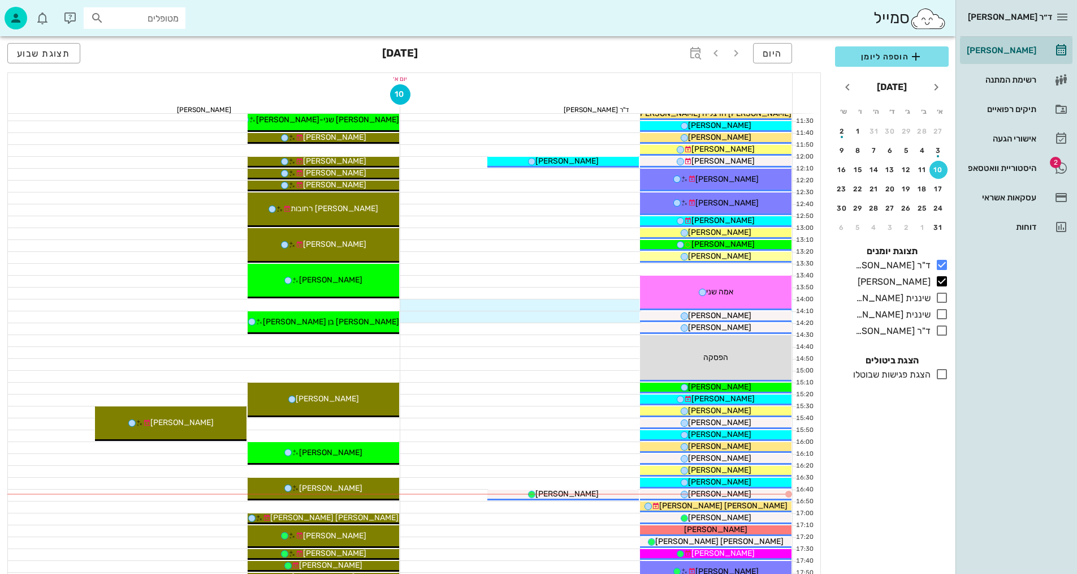
scroll to position [339, 0]
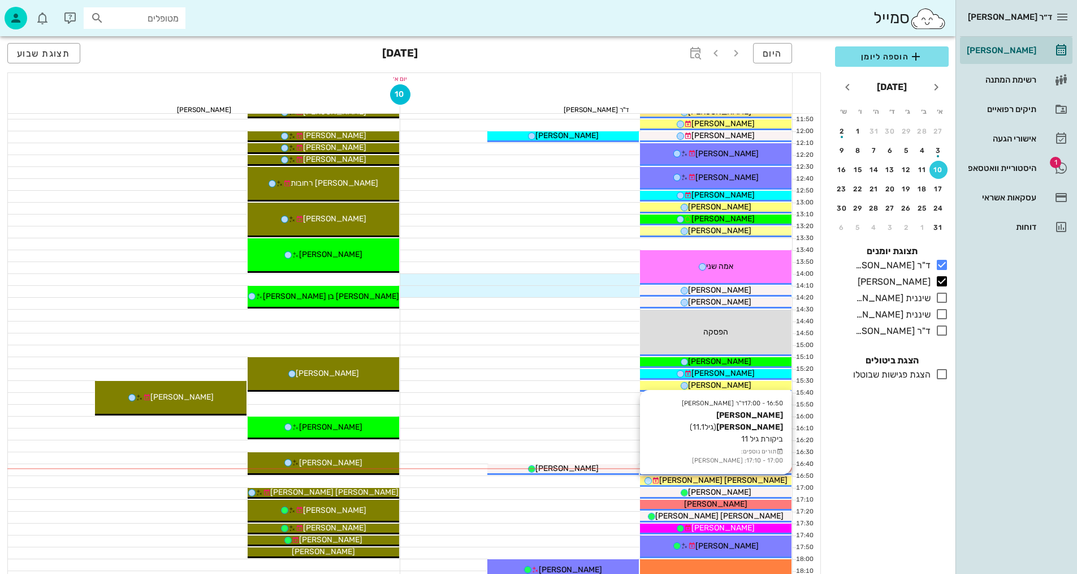
click at [748, 478] on span "[PERSON_NAME] [PERSON_NAME]" at bounding box center [723, 480] width 128 height 10
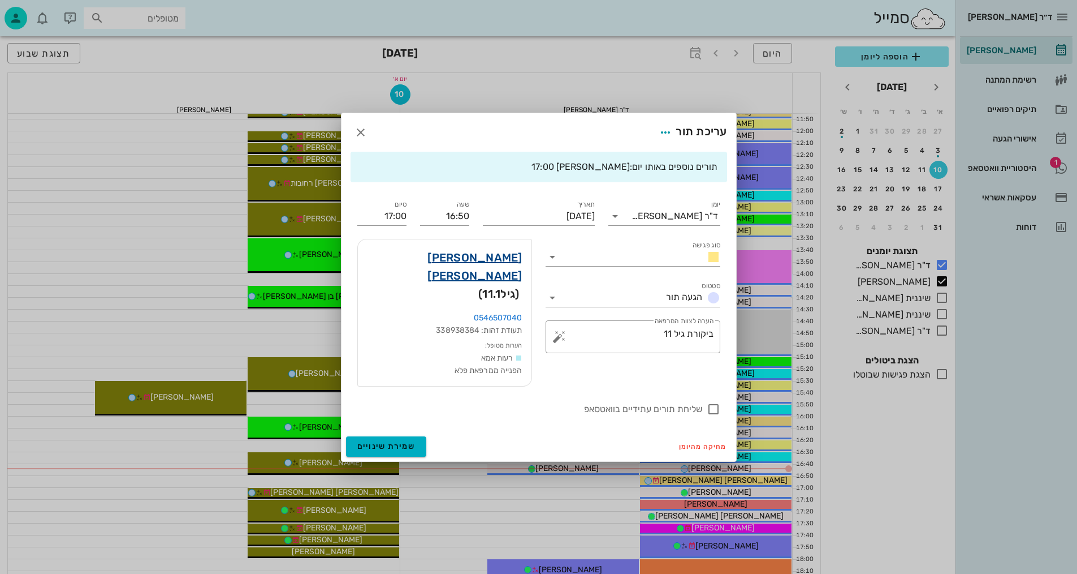
click at [498, 274] on link "[PERSON_NAME] [PERSON_NAME]" at bounding box center [445, 266] width 156 height 36
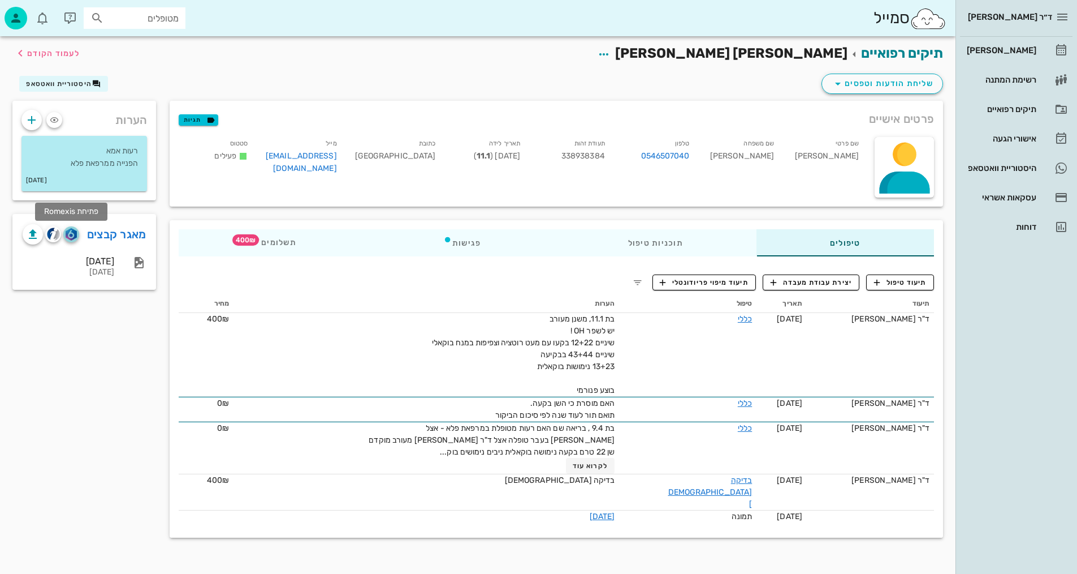
click at [71, 236] on img "button" at bounding box center [71, 234] width 11 height 12
drag, startPoint x: 895, startPoint y: 284, endPoint x: 887, endPoint y: 291, distance: 10.0
click at [896, 279] on span "תיעוד טיפול" at bounding box center [900, 282] width 53 height 10
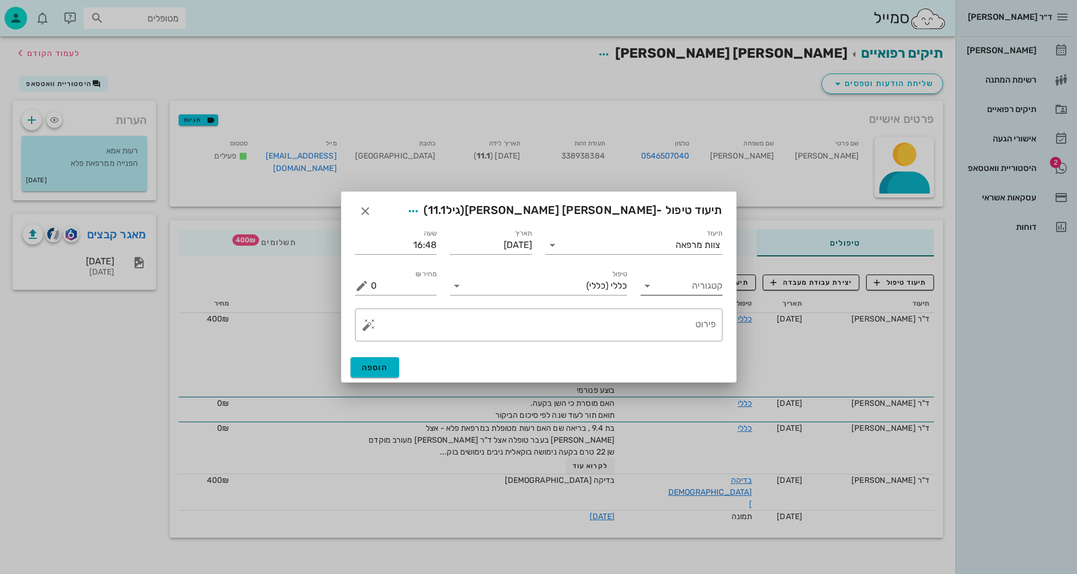
drag, startPoint x: 690, startPoint y: 281, endPoint x: 685, endPoint y: 287, distance: 8.0
click at [690, 281] on input "קטגוריה" at bounding box center [691, 286] width 64 height 18
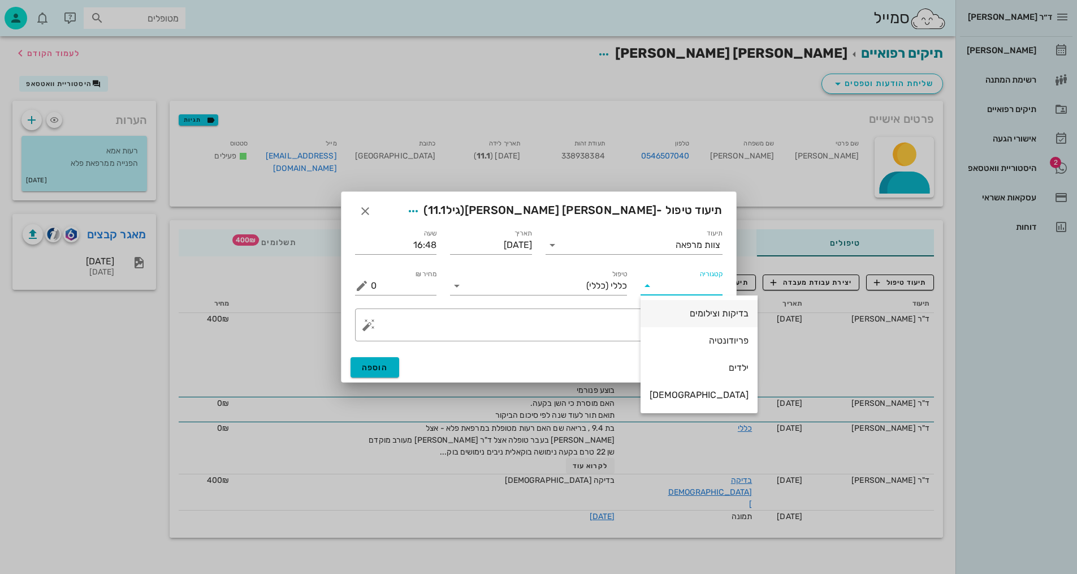
click at [696, 310] on div "בדיקות וצילומים" at bounding box center [699, 313] width 99 height 11
type input "בדיקות וצילומים"
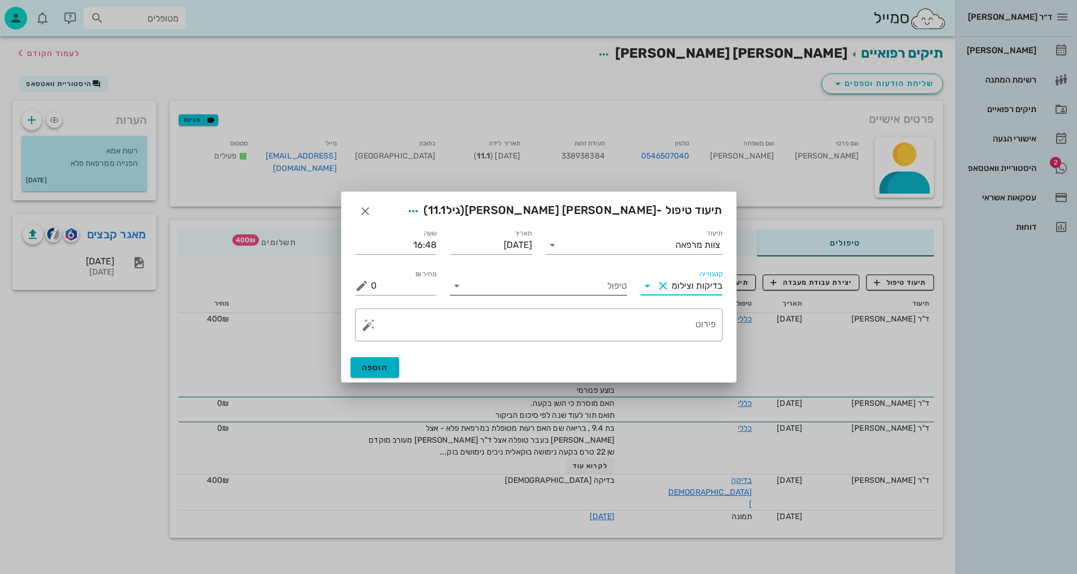
click at [600, 284] on input "טיפול" at bounding box center [546, 286] width 161 height 18
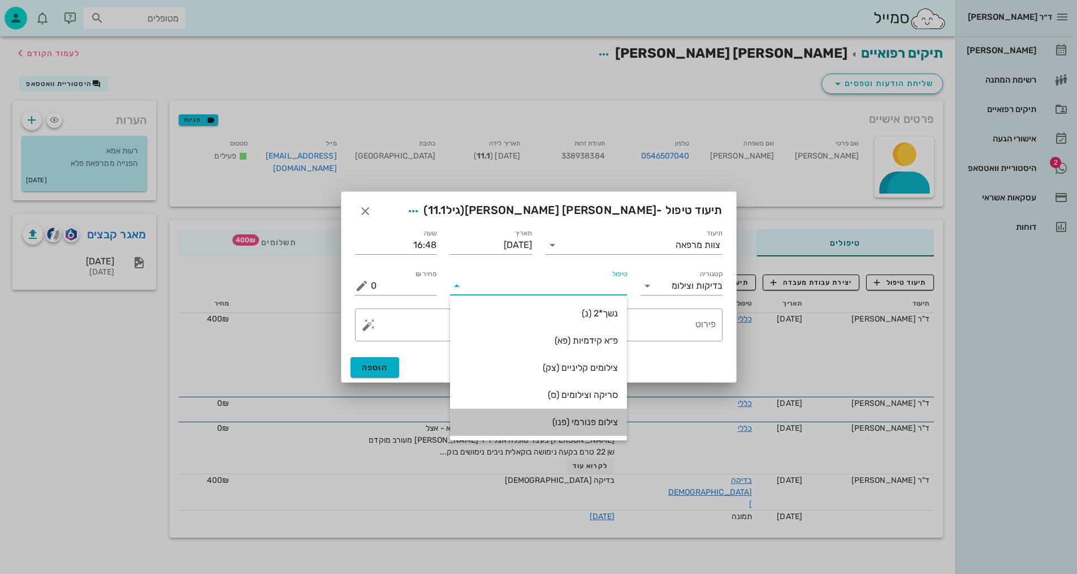
click at [579, 418] on div "צילום פנורמי (פנו)" at bounding box center [538, 421] width 159 height 11
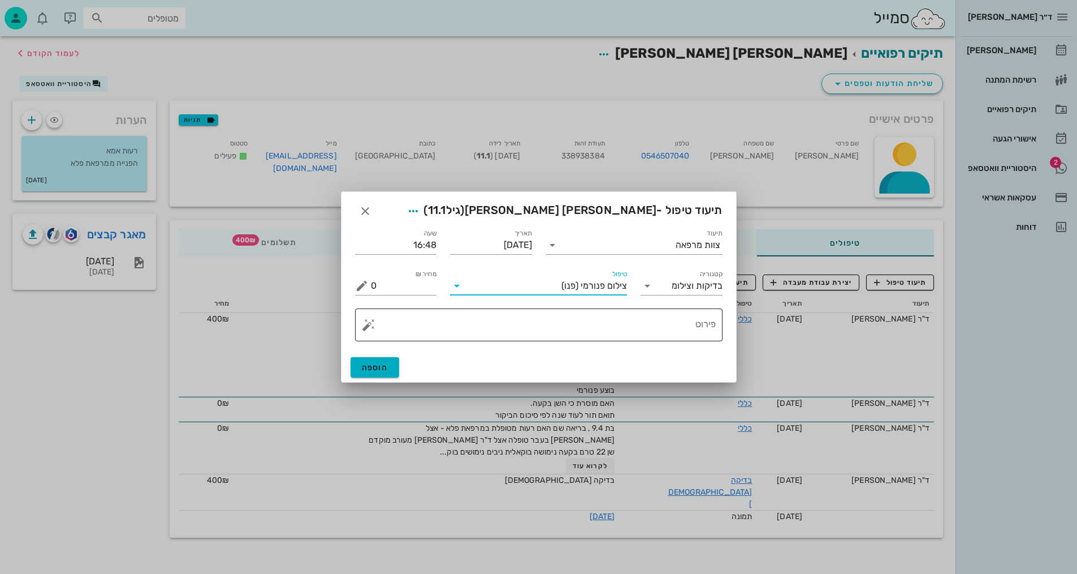
click at [632, 340] on textarea "פירוט" at bounding box center [543, 327] width 345 height 27
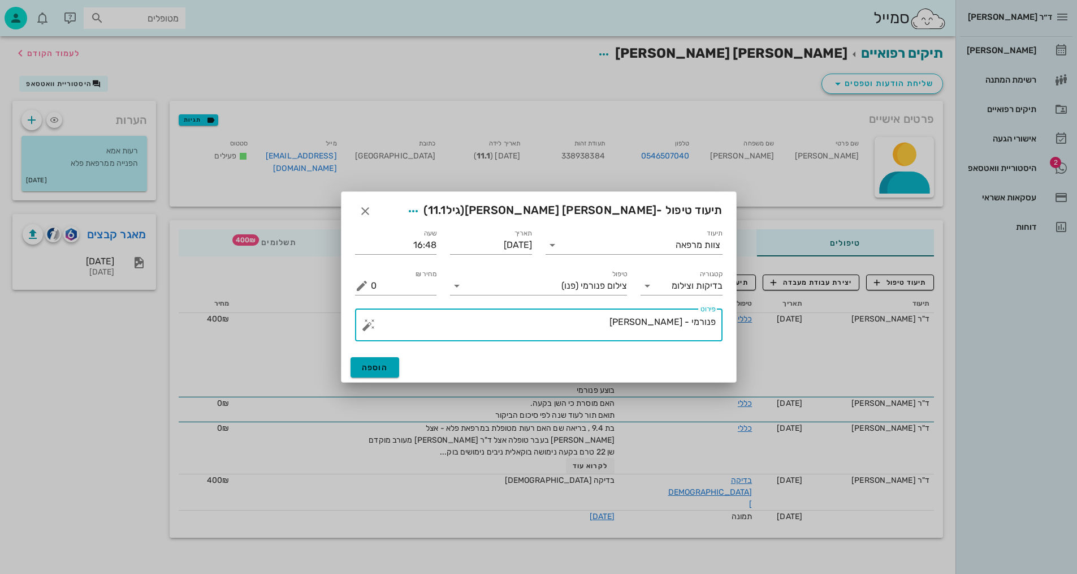
type textarea "פנורמי - [PERSON_NAME]"
click at [370, 363] on span "הוספה" at bounding box center [375, 368] width 27 height 10
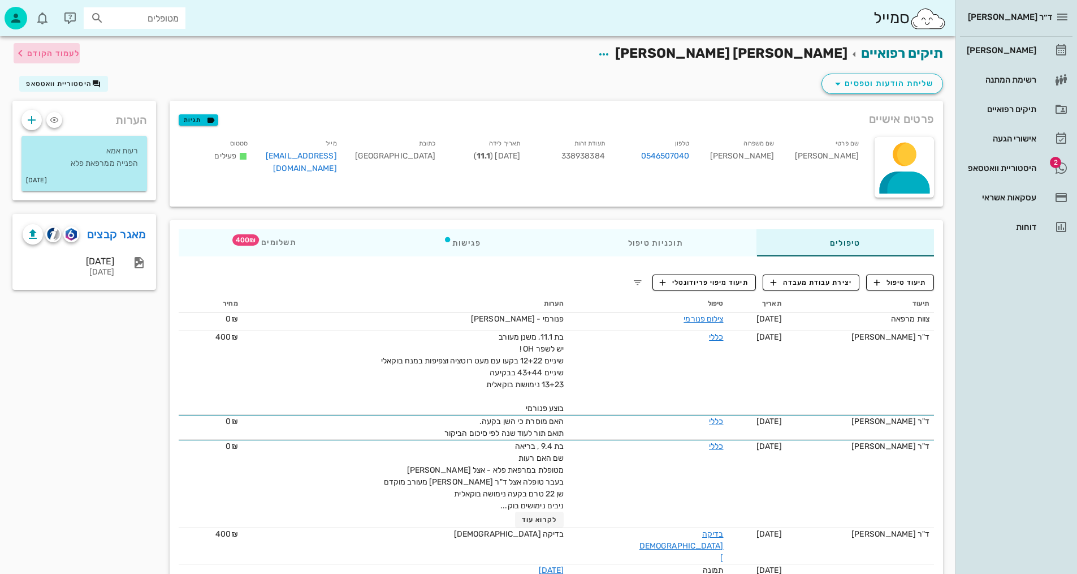
click at [79, 50] on span "לעמוד הקודם" at bounding box center [53, 54] width 53 height 10
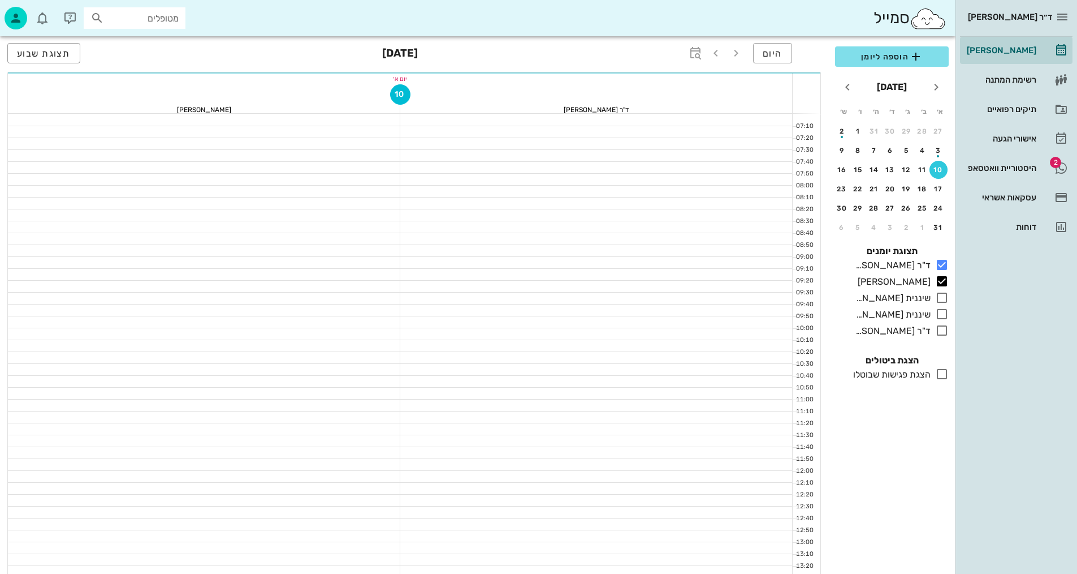
scroll to position [339, 0]
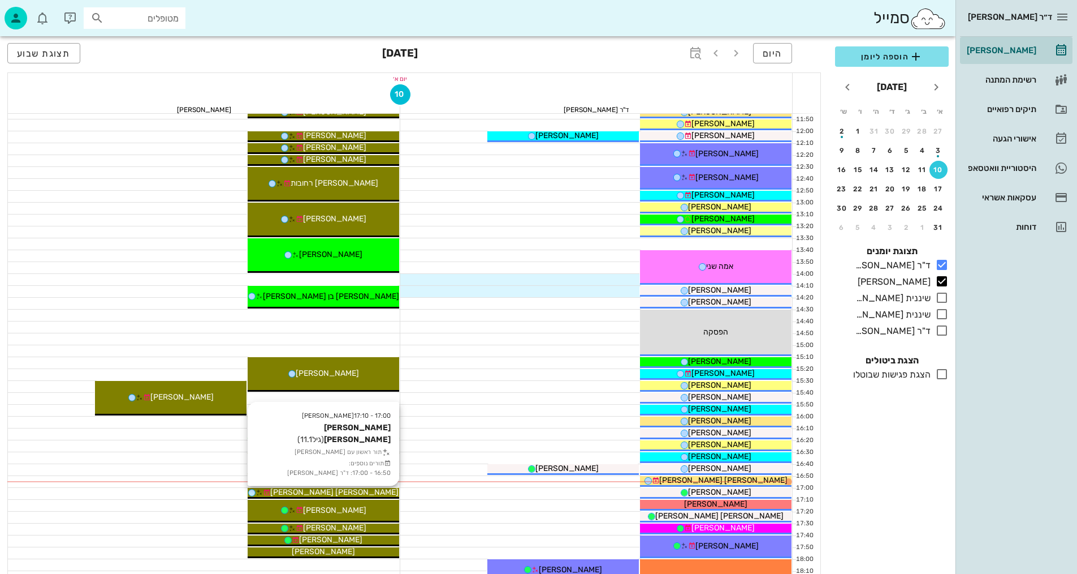
click at [354, 489] on span "[PERSON_NAME] [PERSON_NAME]" at bounding box center [334, 492] width 128 height 10
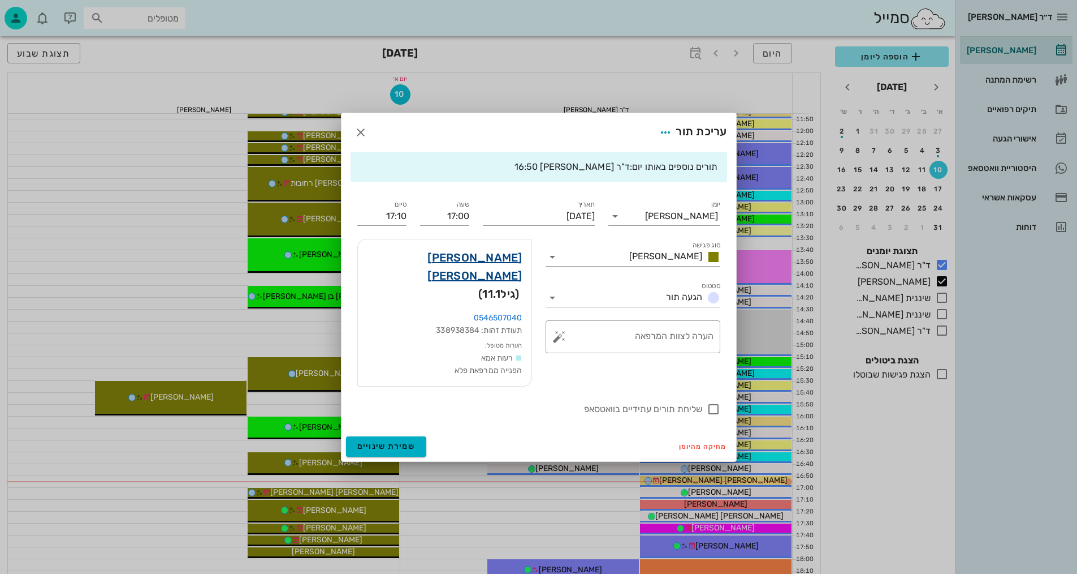
click at [505, 275] on link "[PERSON_NAME] [PERSON_NAME]" at bounding box center [445, 266] width 156 height 36
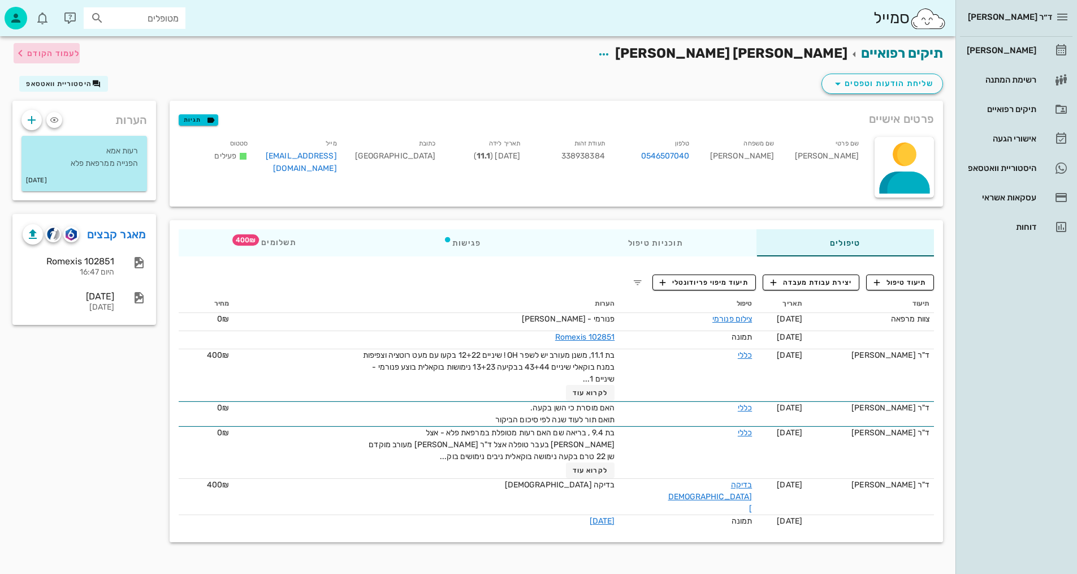
click at [71, 53] on span "לעמוד הקודם" at bounding box center [53, 54] width 53 height 10
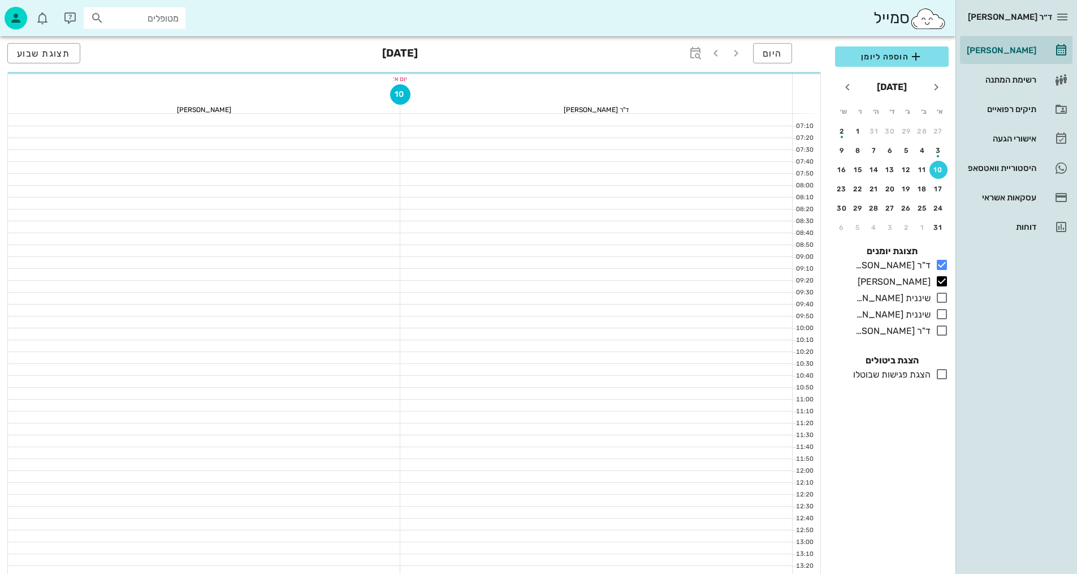
scroll to position [339, 0]
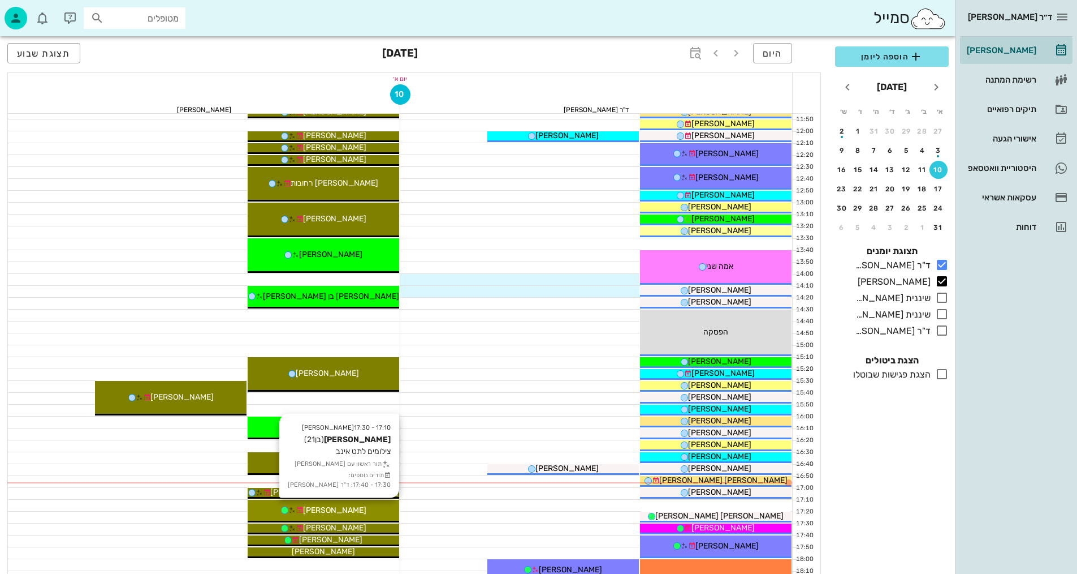
click at [347, 510] on span "[PERSON_NAME]" at bounding box center [334, 510] width 63 height 10
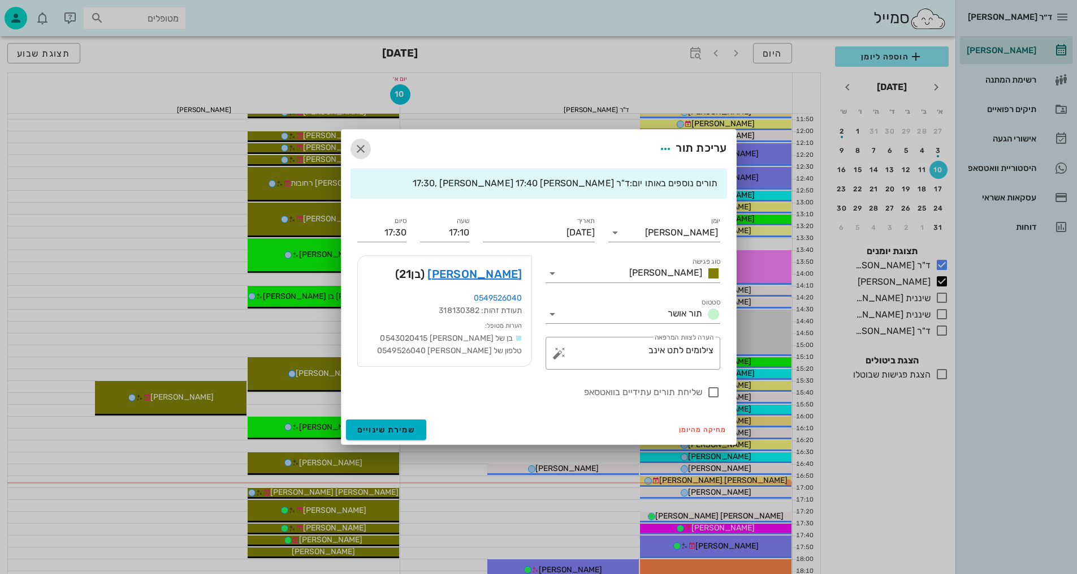
click at [363, 146] on icon "button" at bounding box center [361, 149] width 14 height 14
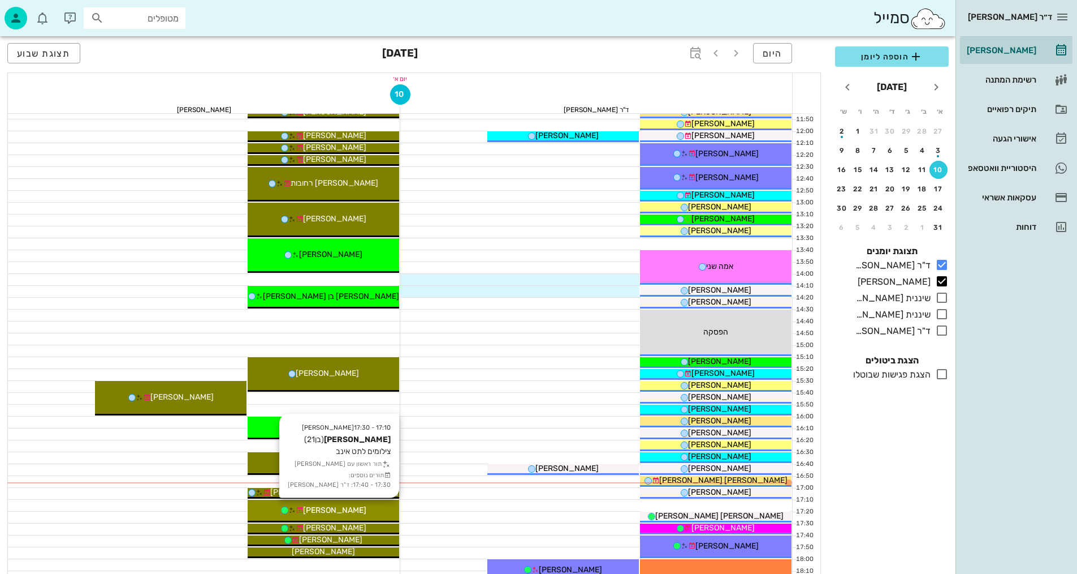
click at [359, 510] on div "[PERSON_NAME]" at bounding box center [324, 510] width 152 height 12
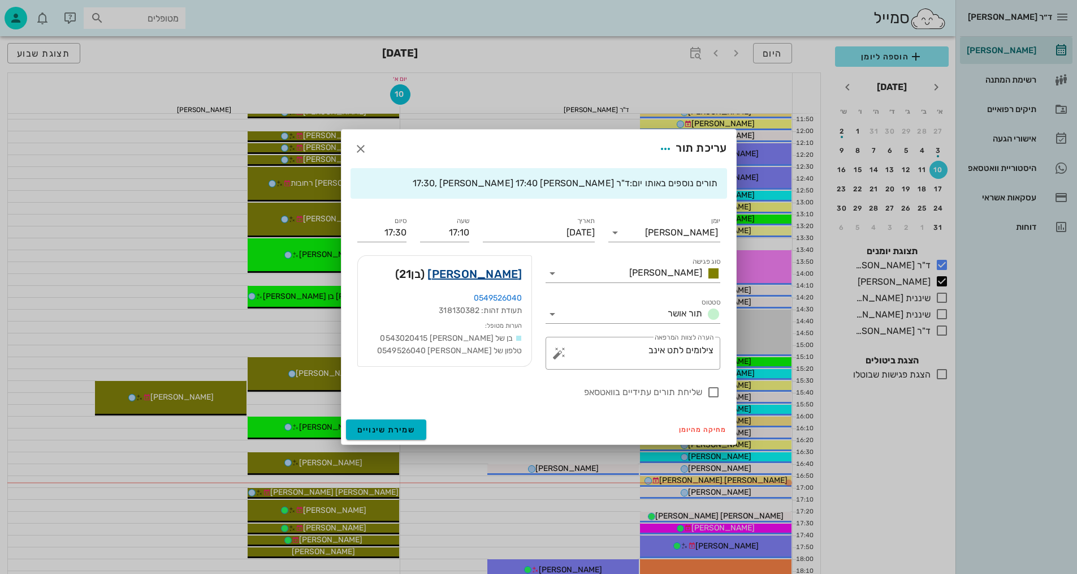
click at [504, 276] on link "[PERSON_NAME]" at bounding box center [475, 274] width 94 height 18
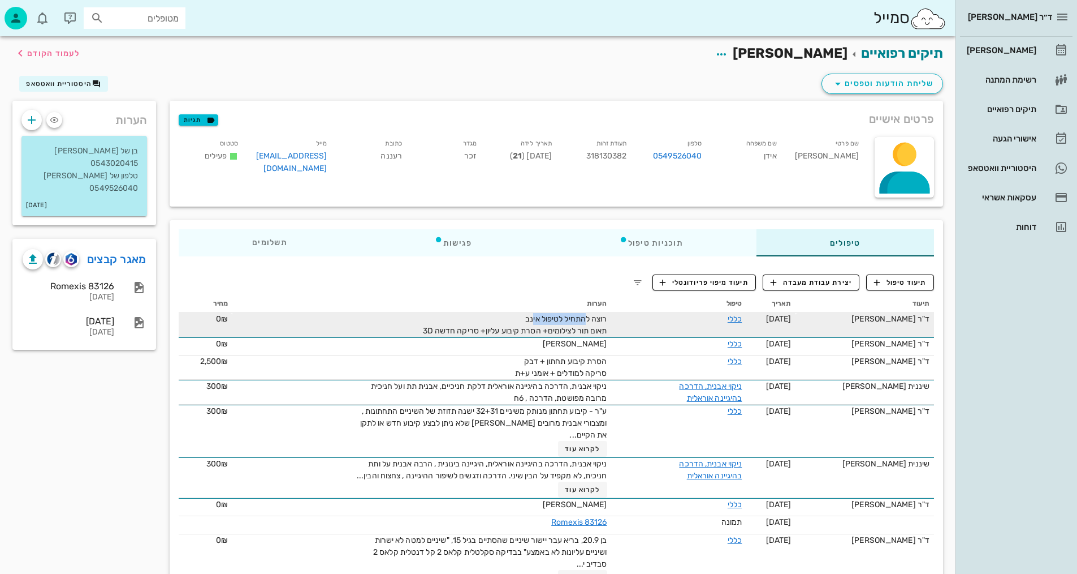
drag, startPoint x: 587, startPoint y: 324, endPoint x: 550, endPoint y: 317, distance: 37.9
click at [536, 316] on div "רוצה להתחיל לטיפול אינב תאום תור לצילומים+ הסרת קיבוע עליון+ סריקה חדשה 3D" at bounding box center [480, 325] width 255 height 24
click at [594, 324] on div "רוצה להתחיל לטיפול אינב תאום תור לצילומים+ הסרת קיבוע עליון+ סריקה חדשה 3D" at bounding box center [480, 325] width 255 height 24
drag, startPoint x: 601, startPoint y: 332, endPoint x: 436, endPoint y: 330, distance: 165.7
click at [435, 330] on span "רוצה להתחיל לטיפול אינב תאום תור לצילומים+ הסרת קיבוע עליון+ סריקה חדשה 3D" at bounding box center [515, 324] width 184 height 21
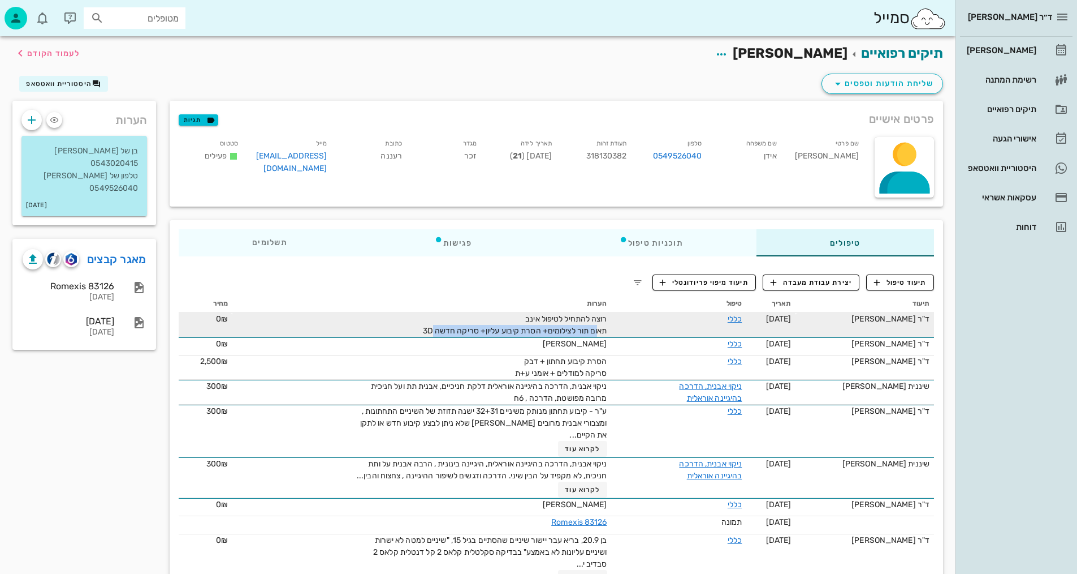
click at [476, 334] on span "רוצה להתחיל לטיפול אינב תאום תור לצילומים+ הסרת קיבוע עליון+ סריקה חדשה 3D" at bounding box center [515, 324] width 184 height 21
click at [593, 326] on span "רוצה להתחיל לטיפול אינב תאום תור לצילומים+ הסרת קיבוע עליון+ סריקה חדשה 3D" at bounding box center [515, 324] width 184 height 21
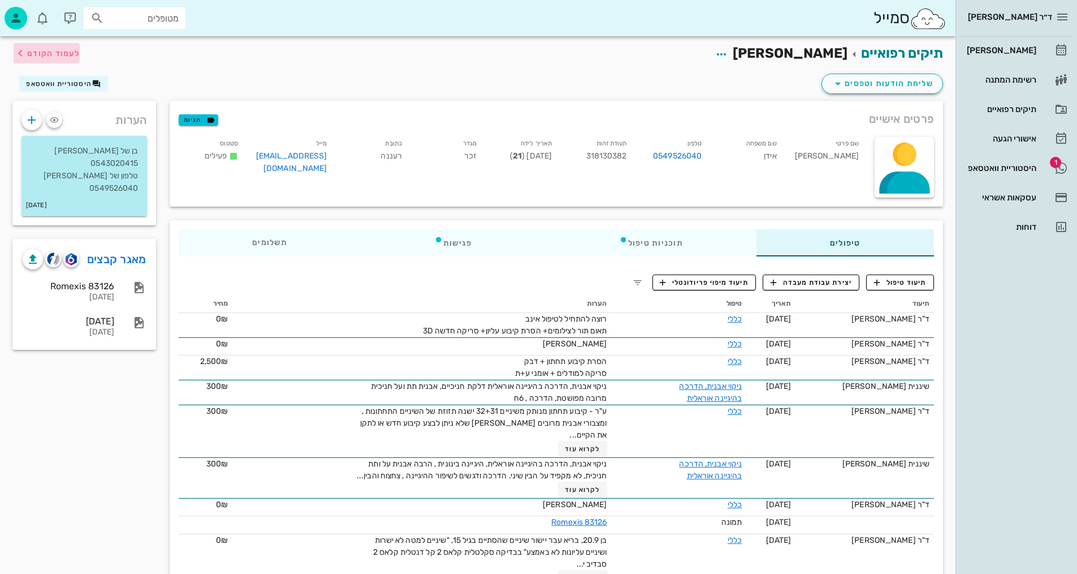
click at [70, 50] on span "לעמוד הקודם" at bounding box center [53, 54] width 53 height 10
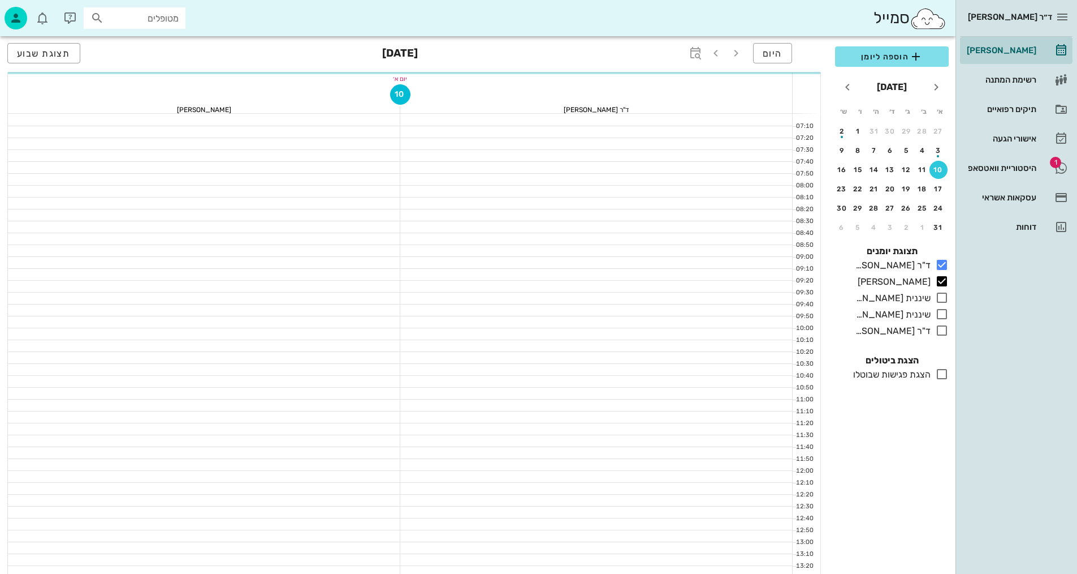
scroll to position [339, 0]
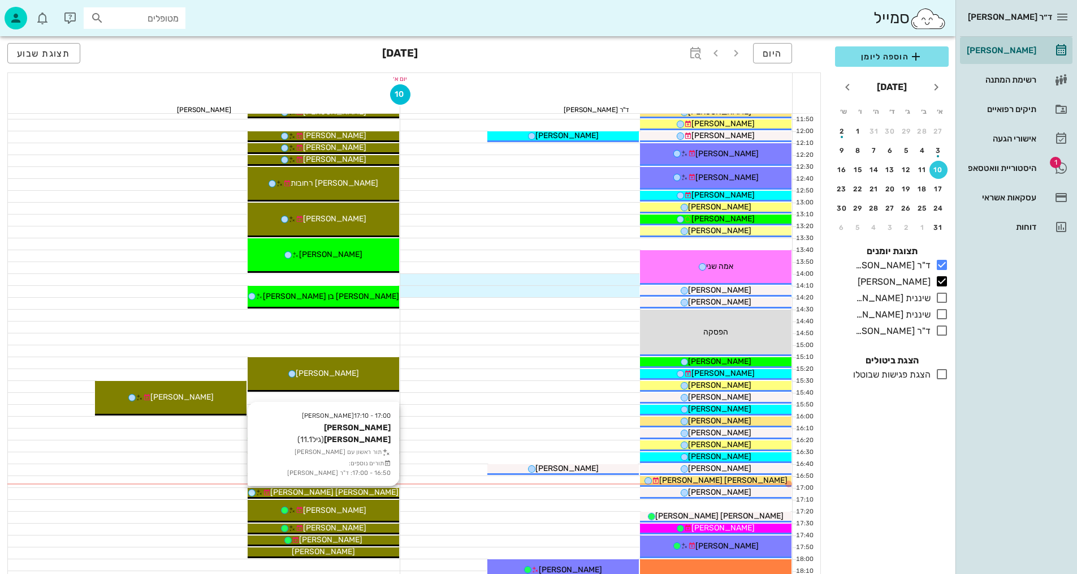
click at [377, 493] on div "[PERSON_NAME] [PERSON_NAME]" at bounding box center [324, 492] width 152 height 12
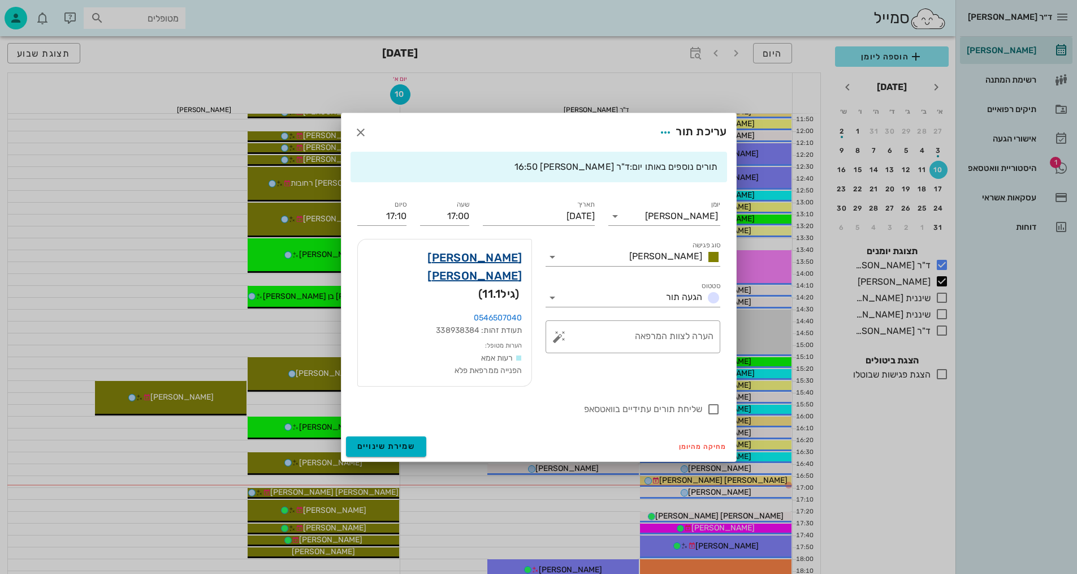
click at [465, 274] on link "[PERSON_NAME] [PERSON_NAME]" at bounding box center [445, 266] width 156 height 36
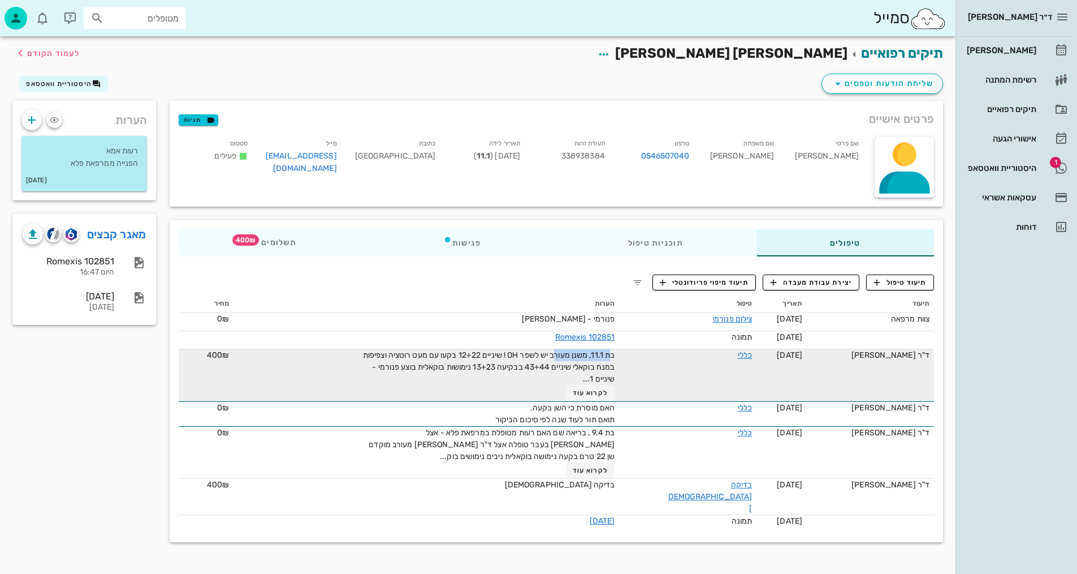
drag, startPoint x: 624, startPoint y: 353, endPoint x: 583, endPoint y: 361, distance: 42.0
click at [575, 357] on span "בת 11.1, משנן מעורב יש לשפר OH ! שיניים 12+22 בקעו עם מעט רוטציה וצפיפות במנח ב…" at bounding box center [489, 366] width 252 height 33
click at [590, 361] on span "בת 11.1, משנן מעורב יש לשפר OH ! שיניים 12+22 בקעו עם מעט רוטציה וצפיפות במנח ב…" at bounding box center [489, 366] width 252 height 33
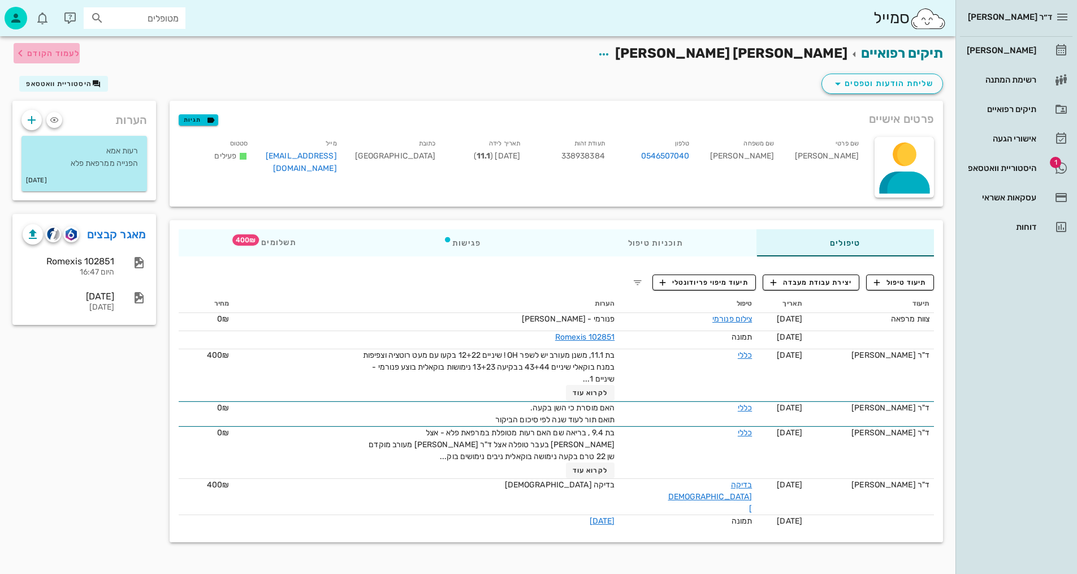
click at [58, 60] on button "לעמוד הקודם" at bounding box center [47, 53] width 66 height 20
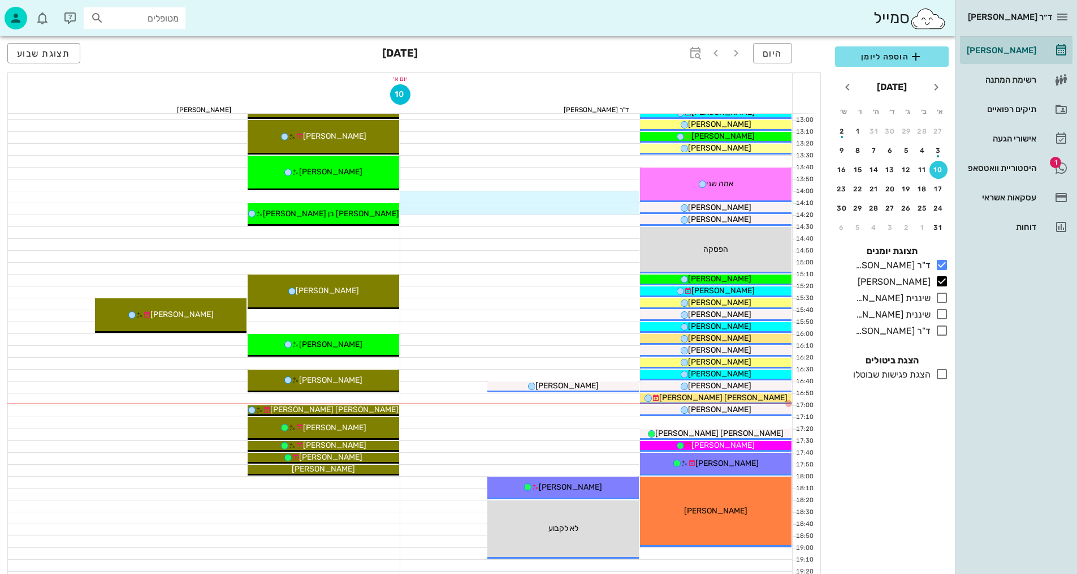
scroll to position [452, 0]
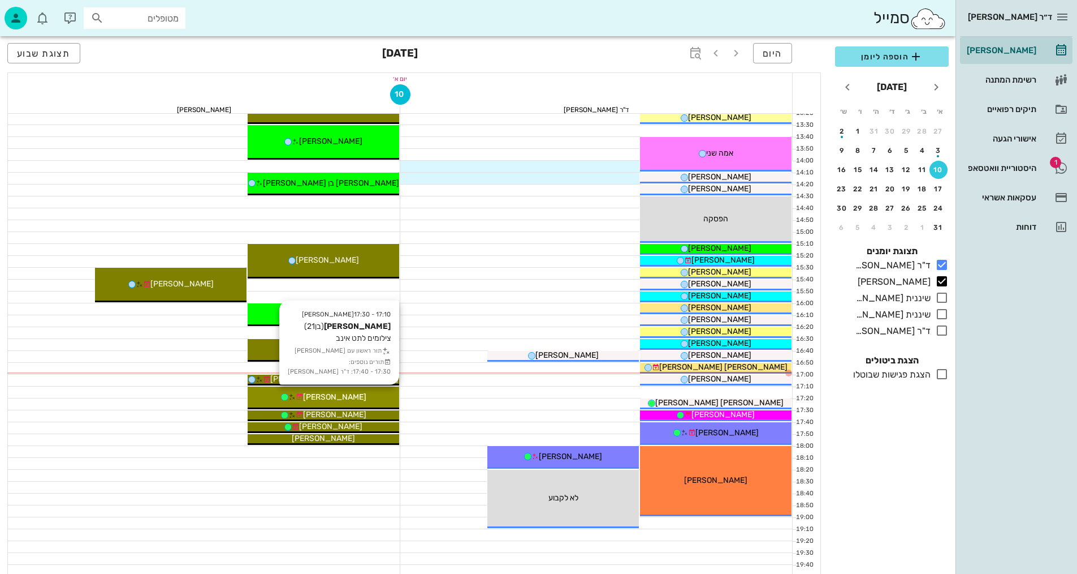
click at [329, 394] on span "[PERSON_NAME]" at bounding box center [334, 397] width 63 height 10
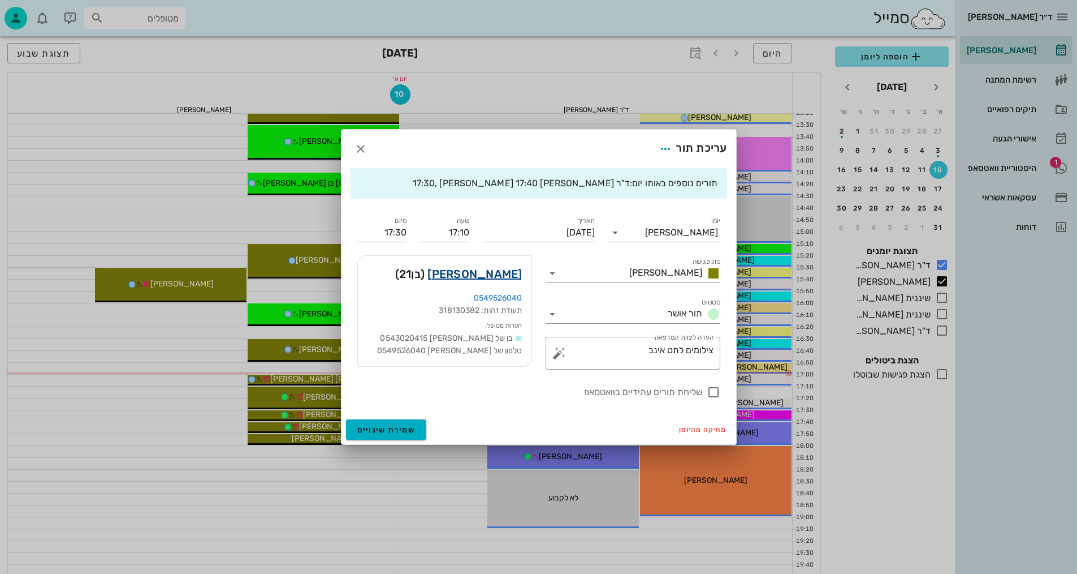
click at [492, 278] on link "[PERSON_NAME]" at bounding box center [475, 274] width 94 height 18
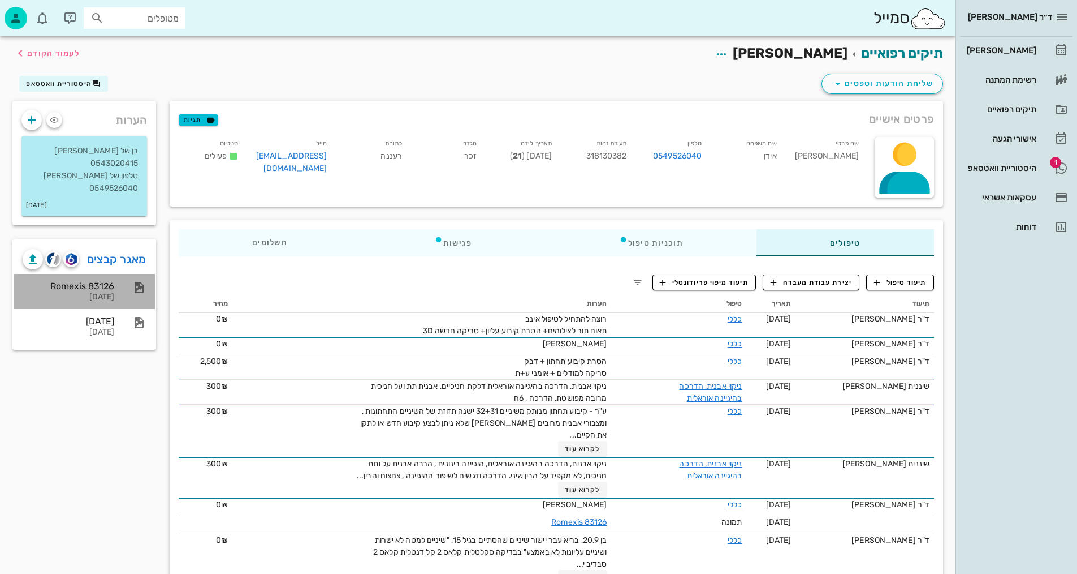
click at [143, 281] on icon at bounding box center [139, 288] width 14 height 14
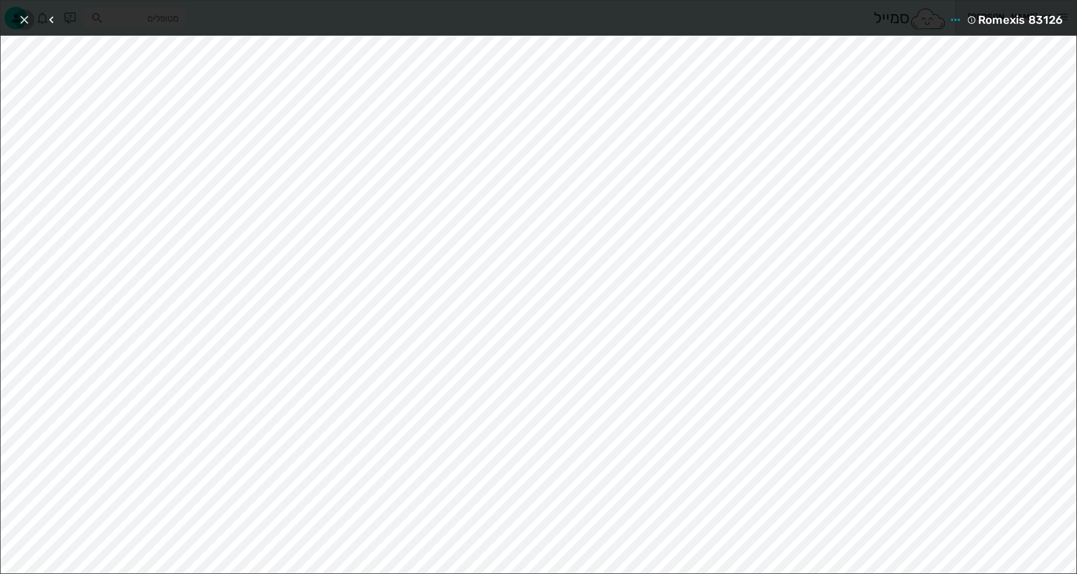
click at [22, 14] on icon "button" at bounding box center [25, 20] width 14 height 14
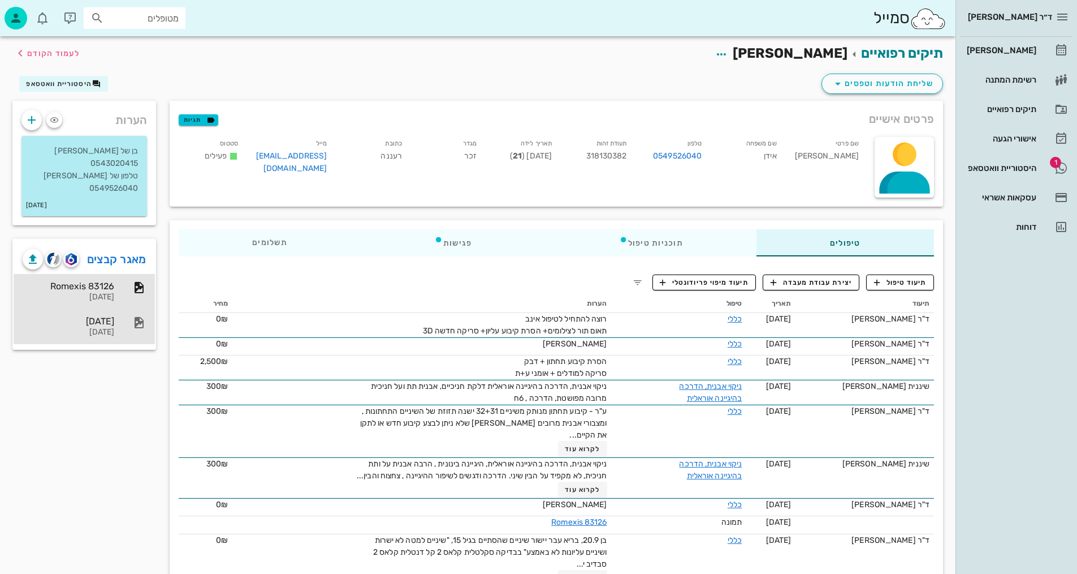
click at [141, 316] on icon at bounding box center [139, 323] width 14 height 14
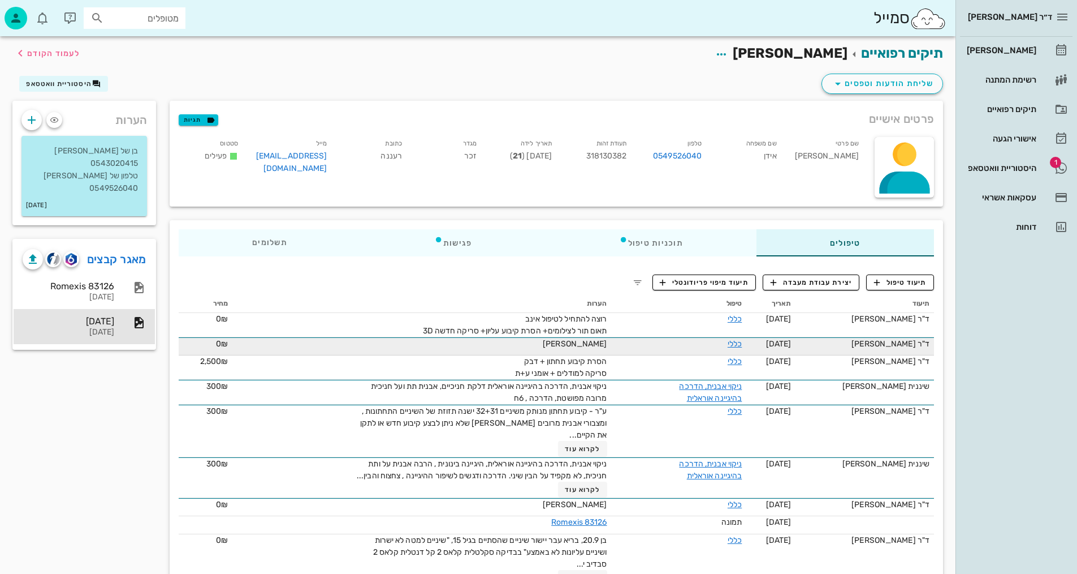
drag, startPoint x: 554, startPoint y: 343, endPoint x: 614, endPoint y: 342, distance: 60.0
click at [611, 342] on td "[PERSON_NAME]" at bounding box center [421, 346] width 379 height 18
click at [600, 347] on span "[PERSON_NAME]" at bounding box center [575, 344] width 64 height 10
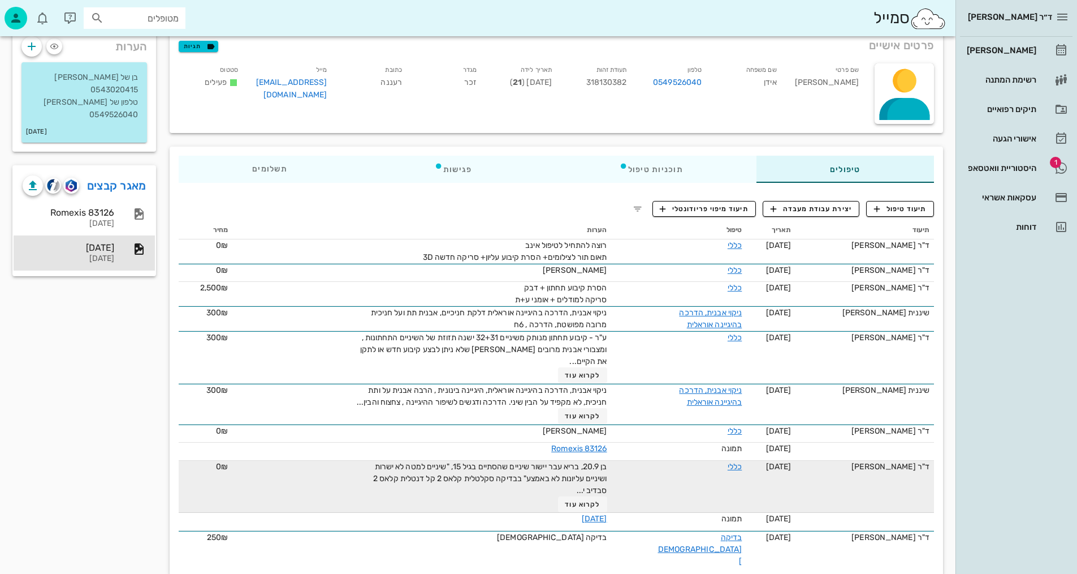
scroll to position [76, 0]
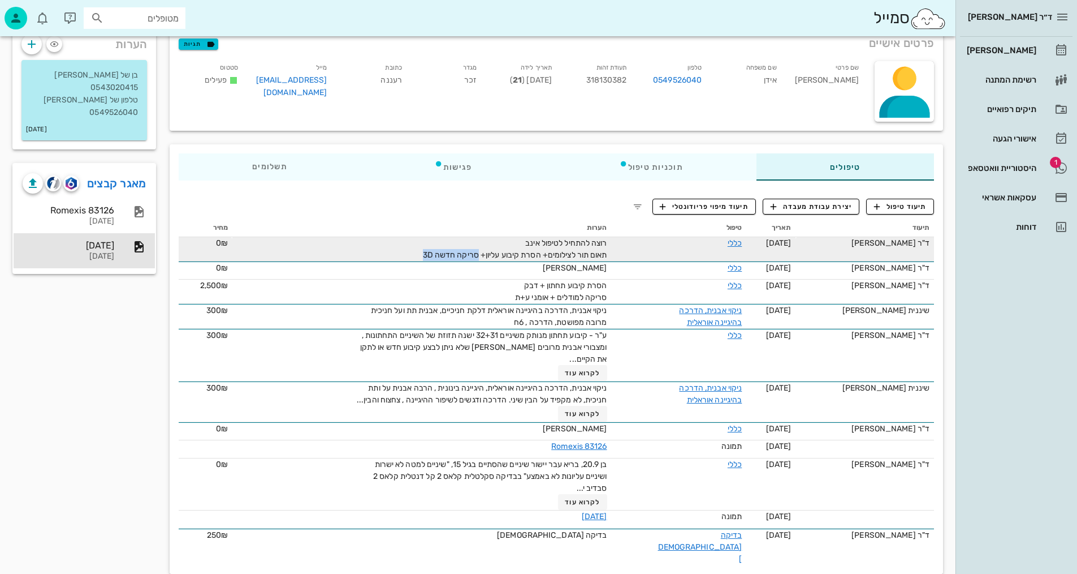
drag, startPoint x: 472, startPoint y: 252, endPoint x: 445, endPoint y: 258, distance: 28.0
click at [423, 255] on div "רוצה להתחיל לטיפול אינב תאום תור לצילומים+ הסרת קיבוע עליון+ סריקה חדשה 3D" at bounding box center [480, 249] width 255 height 24
click at [474, 256] on span "רוצה להתחיל לטיפול אינב תאום תור לצילומים+ הסרת קיבוע עליון+ סריקה חדשה 3D" at bounding box center [515, 248] width 184 height 21
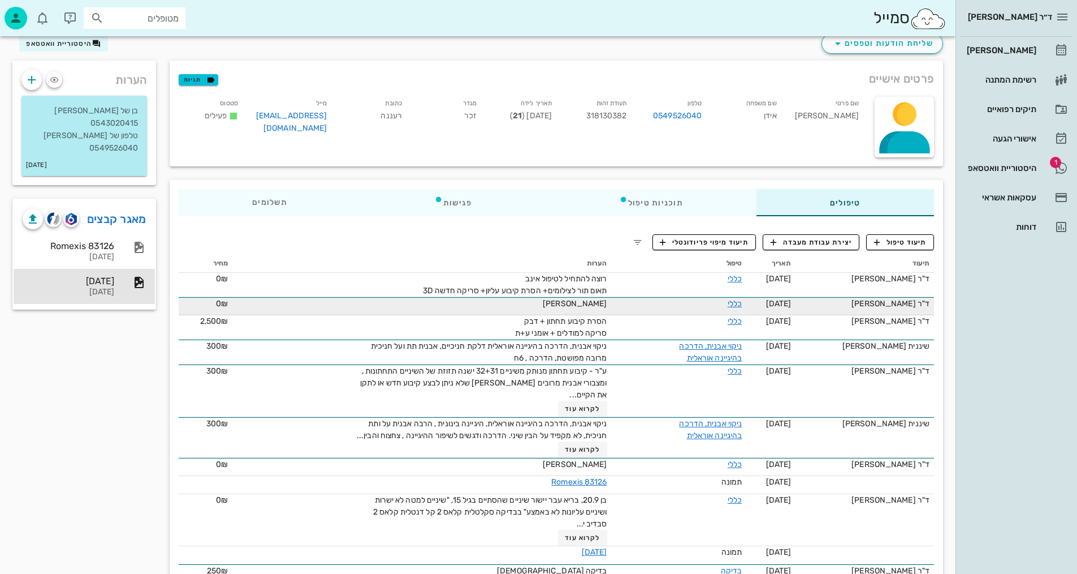
scroll to position [0, 0]
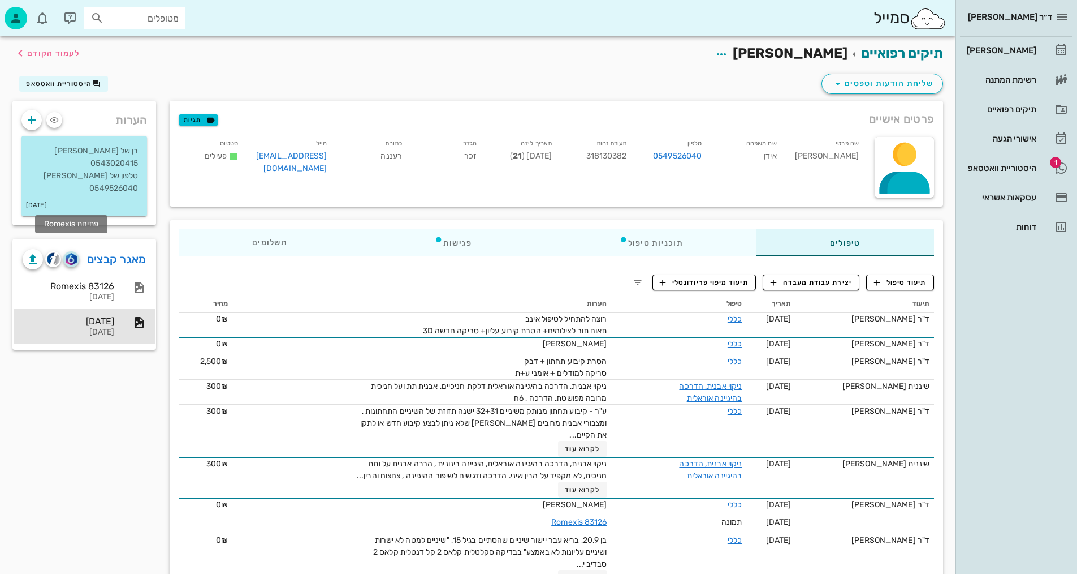
click at [73, 253] on img "button" at bounding box center [71, 259] width 11 height 12
click at [49, 252] on img "button" at bounding box center [53, 258] width 13 height 13
click at [66, 55] on span "לעמוד הקודם" at bounding box center [53, 54] width 53 height 10
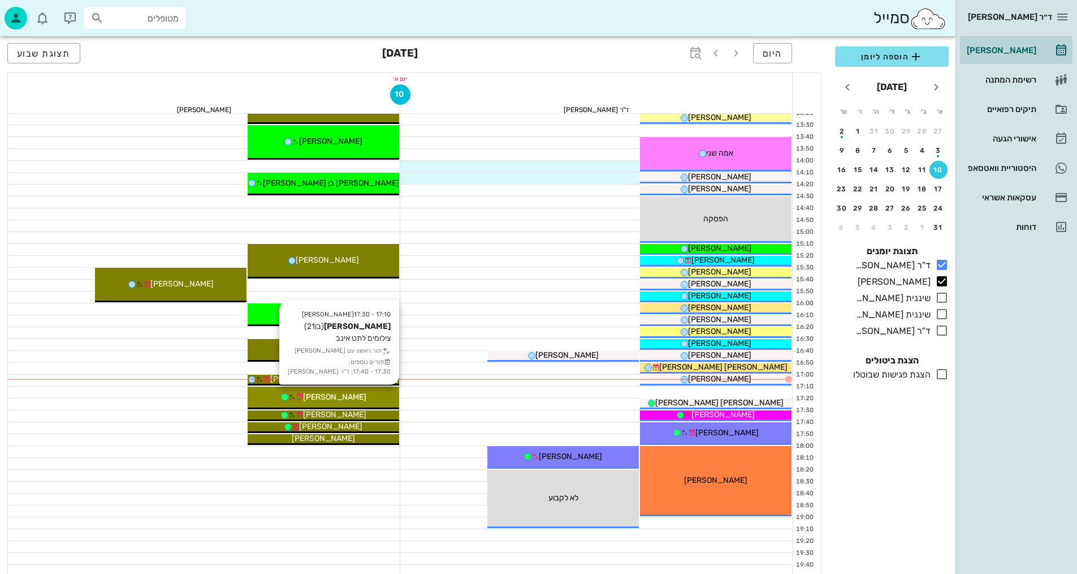
click at [357, 400] on div "[PERSON_NAME]" at bounding box center [324, 397] width 152 height 12
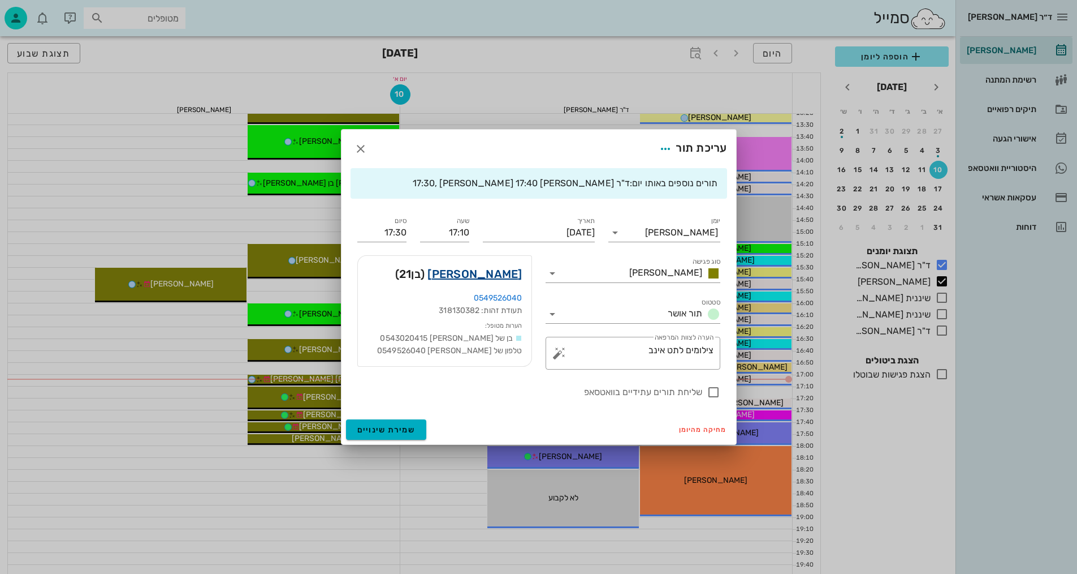
click at [519, 276] on link "[PERSON_NAME]" at bounding box center [475, 274] width 94 height 18
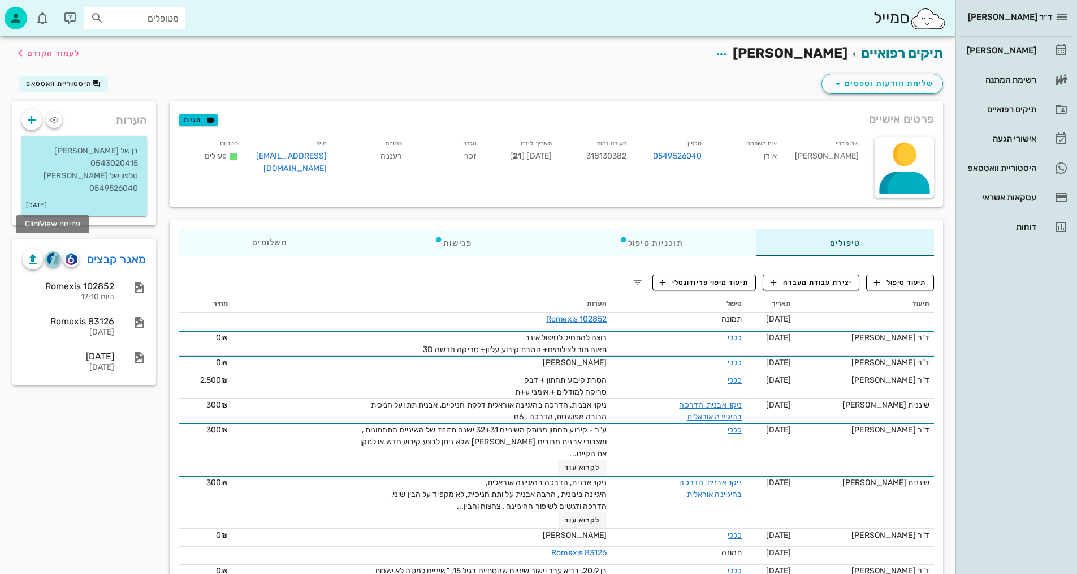
click at [53, 252] on img "button" at bounding box center [53, 258] width 13 height 13
click at [911, 282] on span "תיעוד טיפול" at bounding box center [900, 282] width 53 height 10
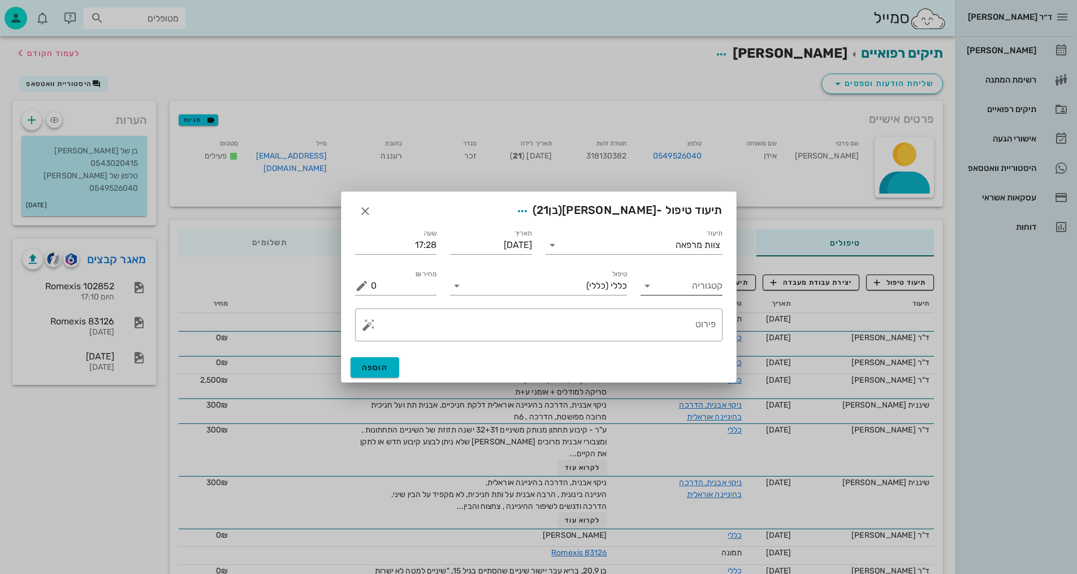
click at [699, 295] on div "קטגוריה" at bounding box center [682, 286] width 82 height 18
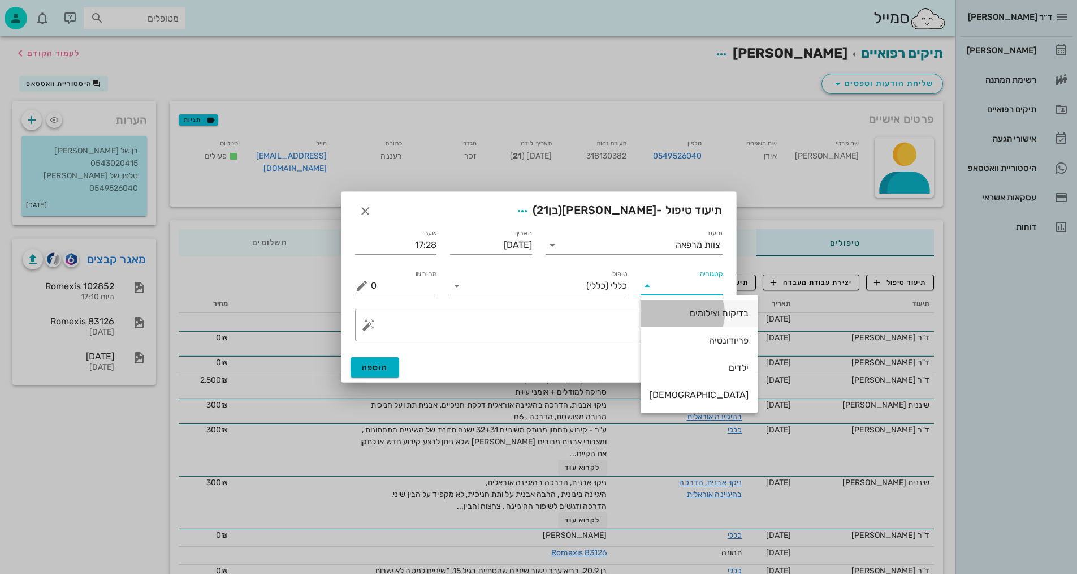
click at [698, 316] on div "בדיקות וצילומים" at bounding box center [699, 313] width 99 height 11
type input "בדיקות וצילומים"
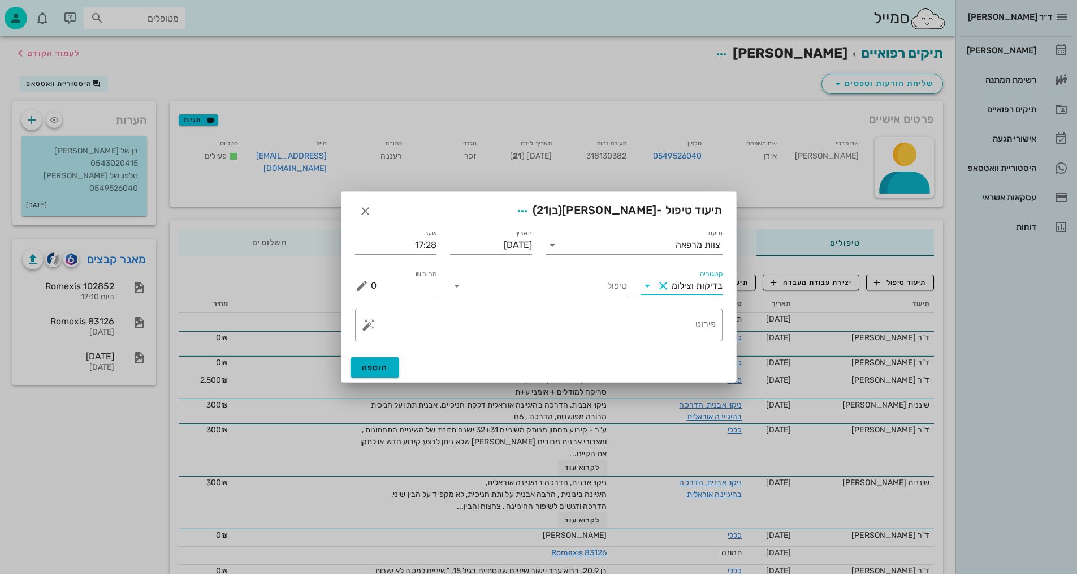
click at [616, 288] on input "טיפול" at bounding box center [546, 286] width 161 height 18
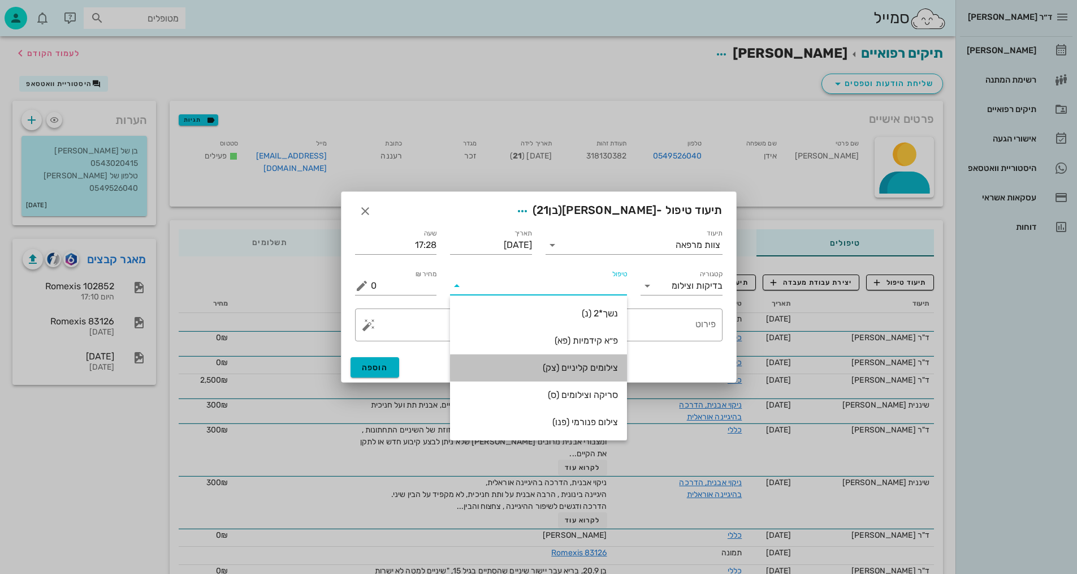
click at [588, 364] on div "צילומים קליניים (צק)" at bounding box center [538, 367] width 159 height 11
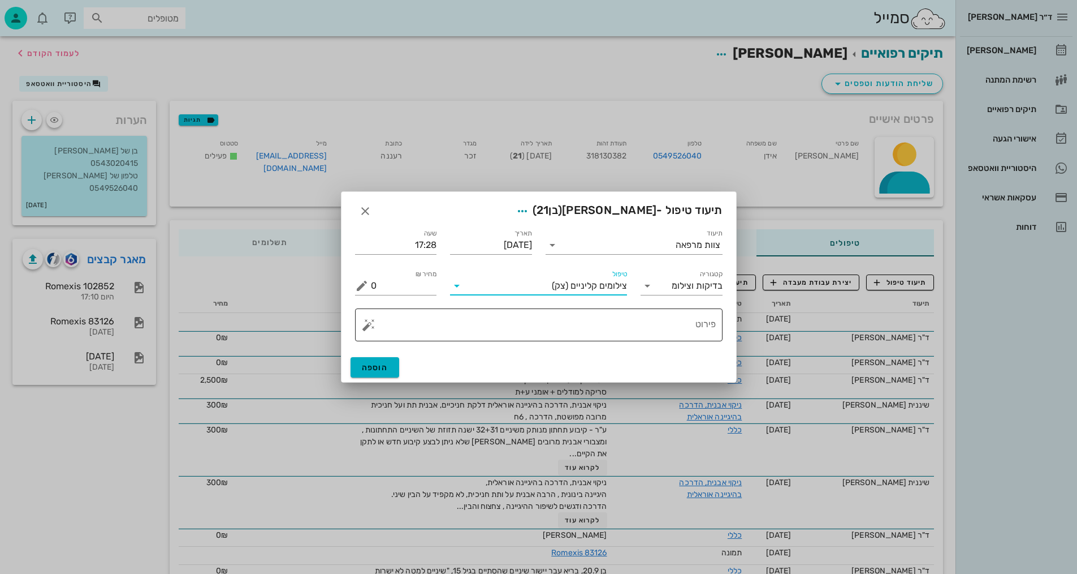
click at [627, 329] on textarea "פירוט" at bounding box center [543, 327] width 345 height 27
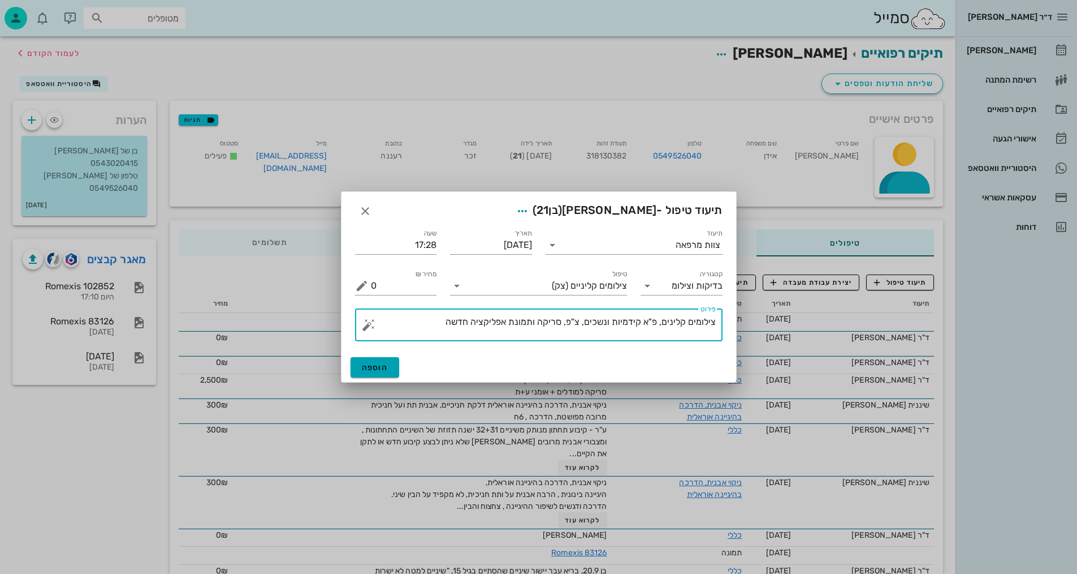
type textarea "צילומים קלינים, פ"א קידמיות ונשכים, צ"פ, סריקה ותמונת אפליקציה חדשה"
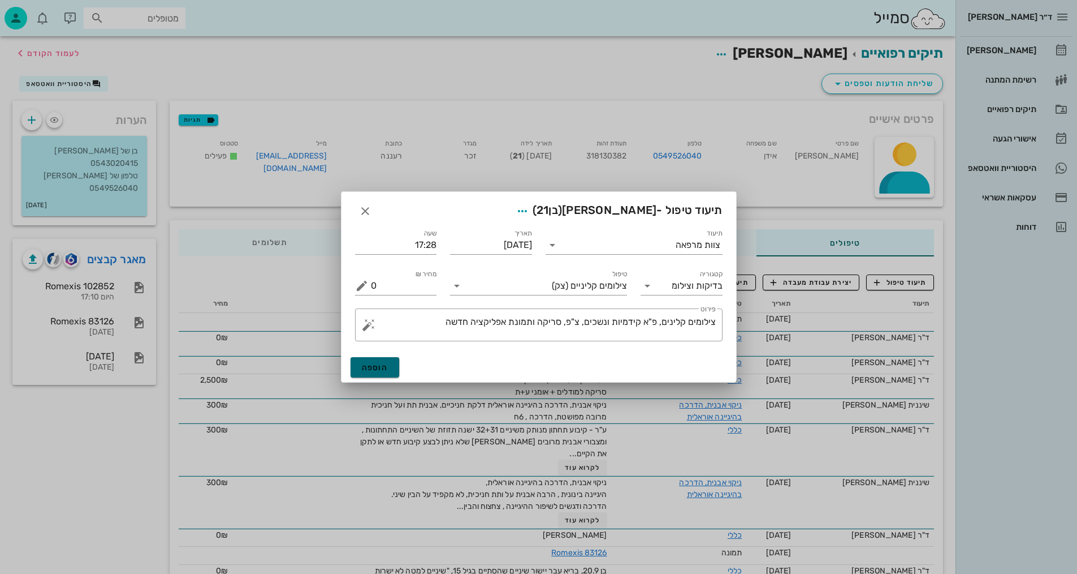
click at [381, 373] on button "הוספה" at bounding box center [375, 367] width 49 height 20
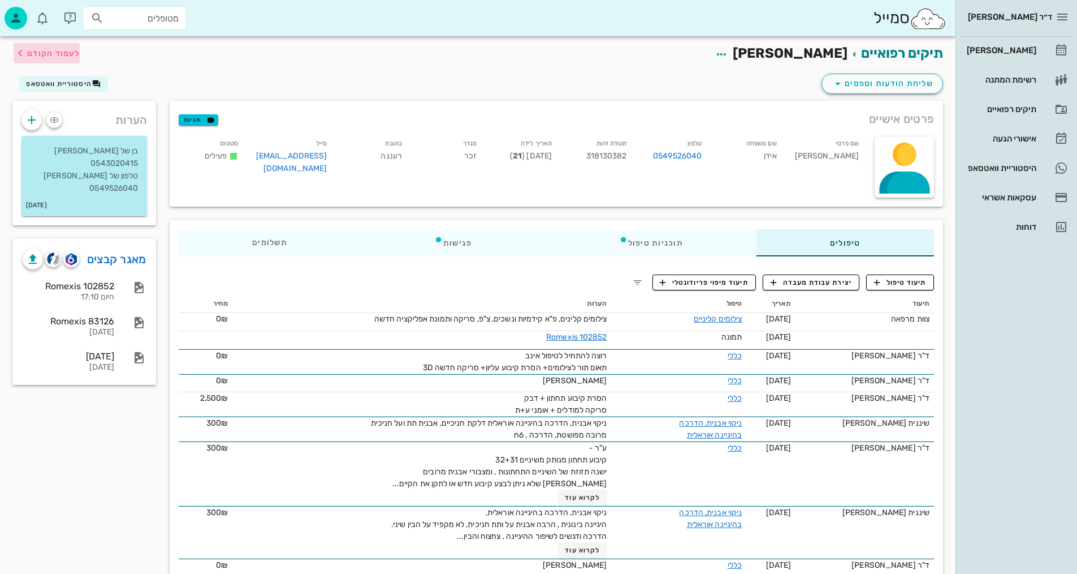
click at [51, 54] on span "לעמוד הקודם" at bounding box center [53, 54] width 53 height 10
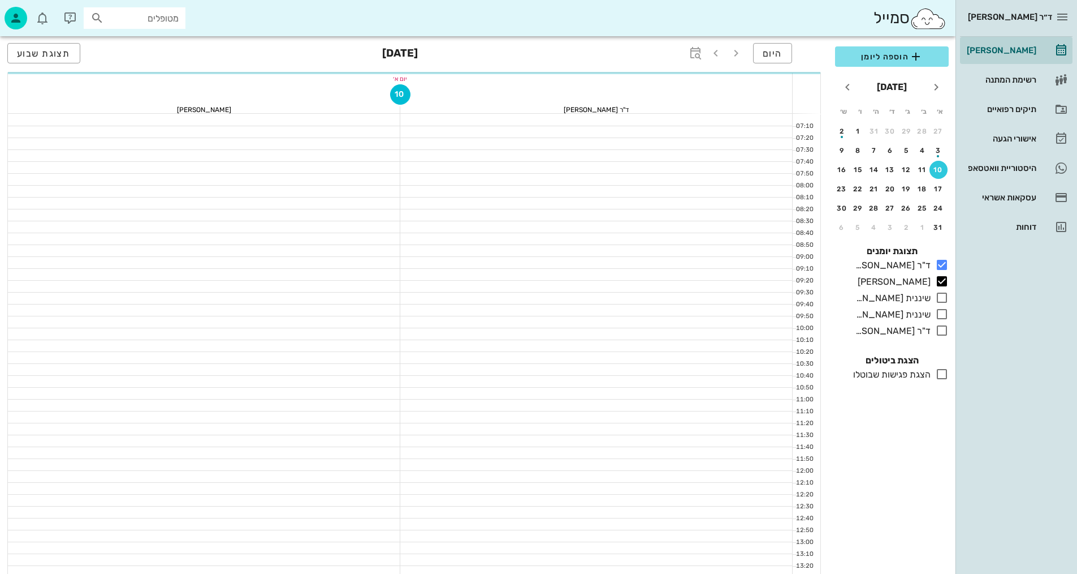
scroll to position [452, 0]
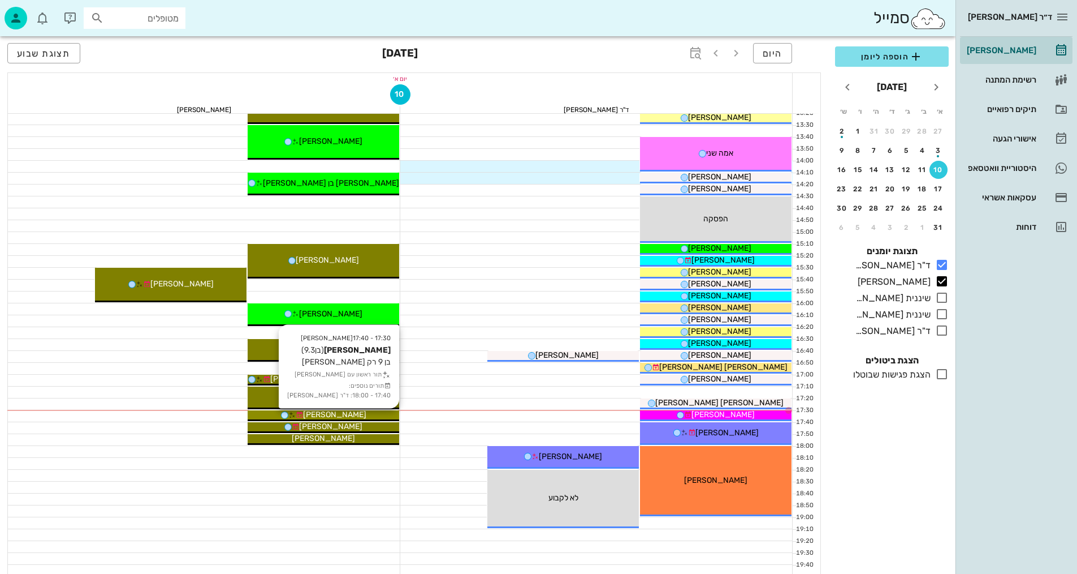
click at [382, 415] on div "[PERSON_NAME]" at bounding box center [324, 414] width 152 height 12
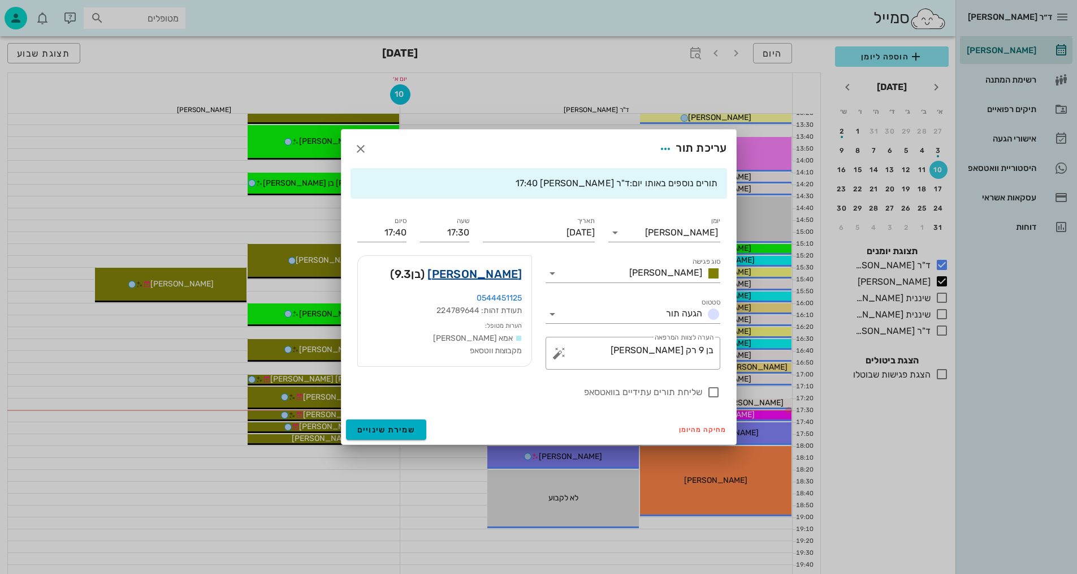
click at [504, 277] on link "[PERSON_NAME]" at bounding box center [475, 274] width 94 height 18
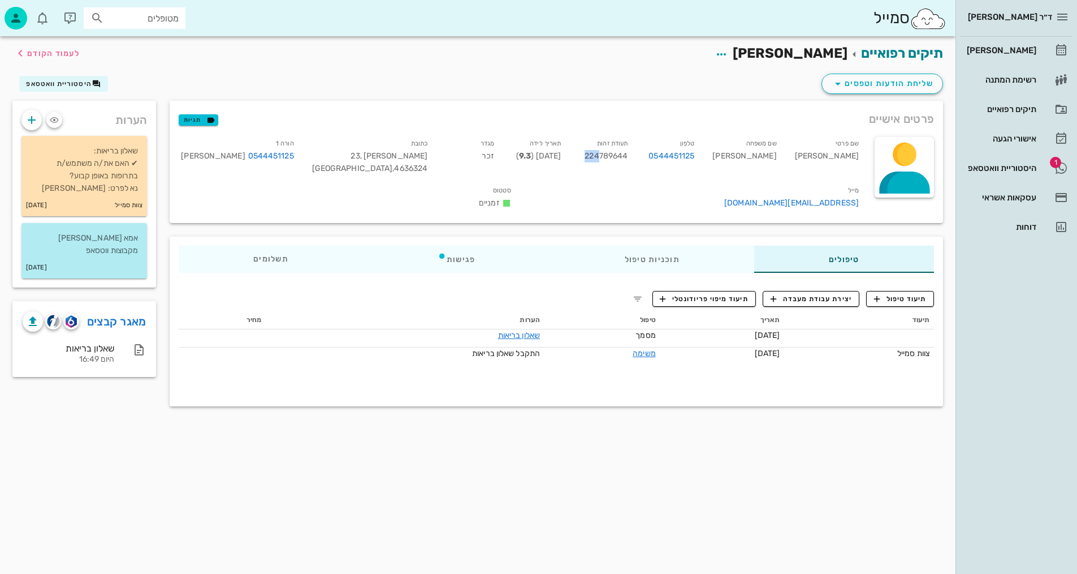
click at [628, 156] on span "224789644" at bounding box center [606, 156] width 43 height 10
click at [628, 160] on span "224789644" at bounding box center [606, 156] width 43 height 10
click at [49, 57] on span "לעמוד הקודם" at bounding box center [53, 54] width 53 height 10
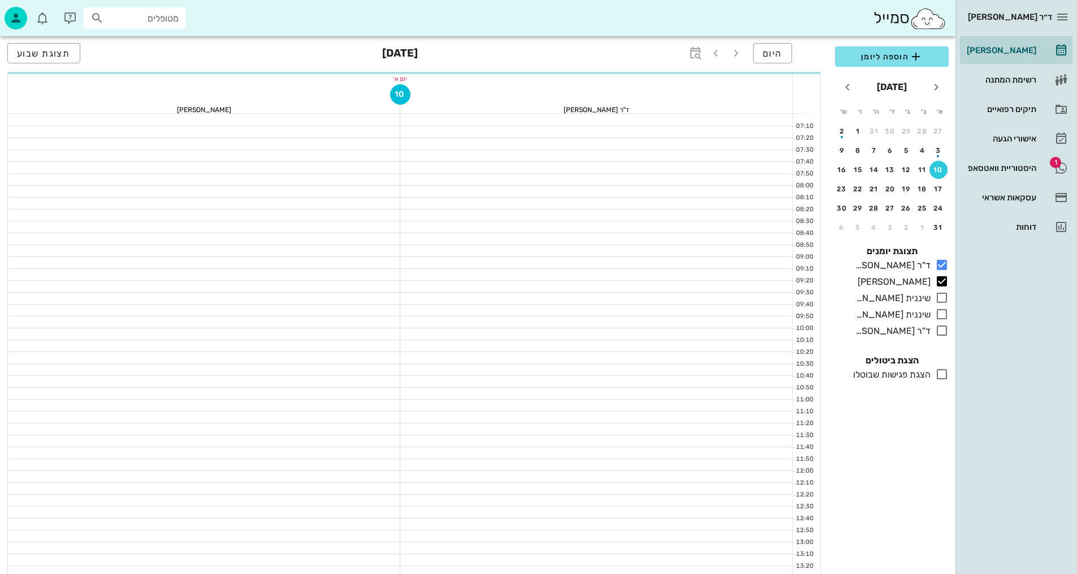
scroll to position [452, 0]
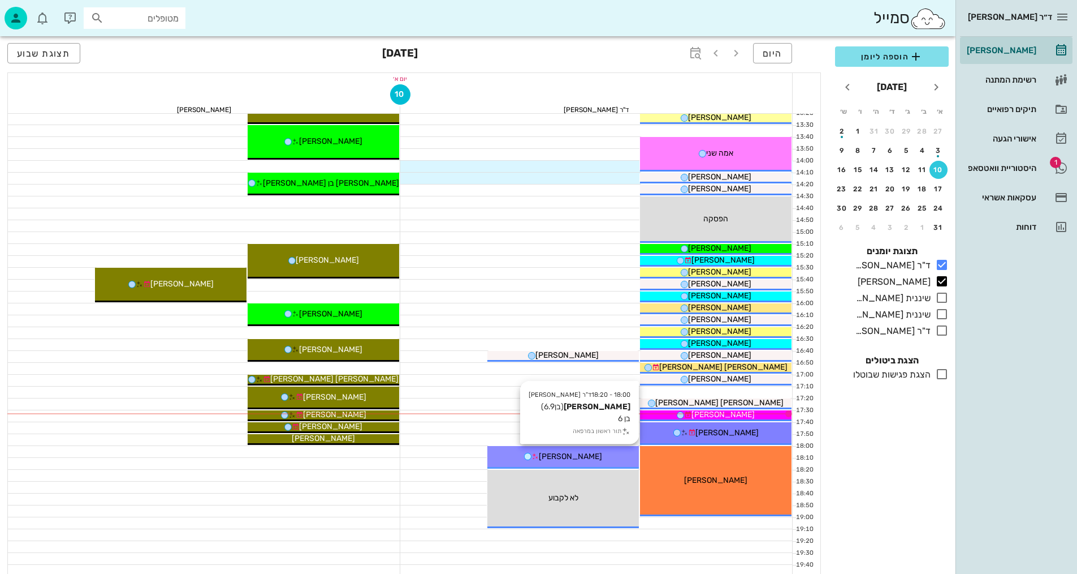
click at [582, 454] on span "[PERSON_NAME]" at bounding box center [570, 456] width 63 height 10
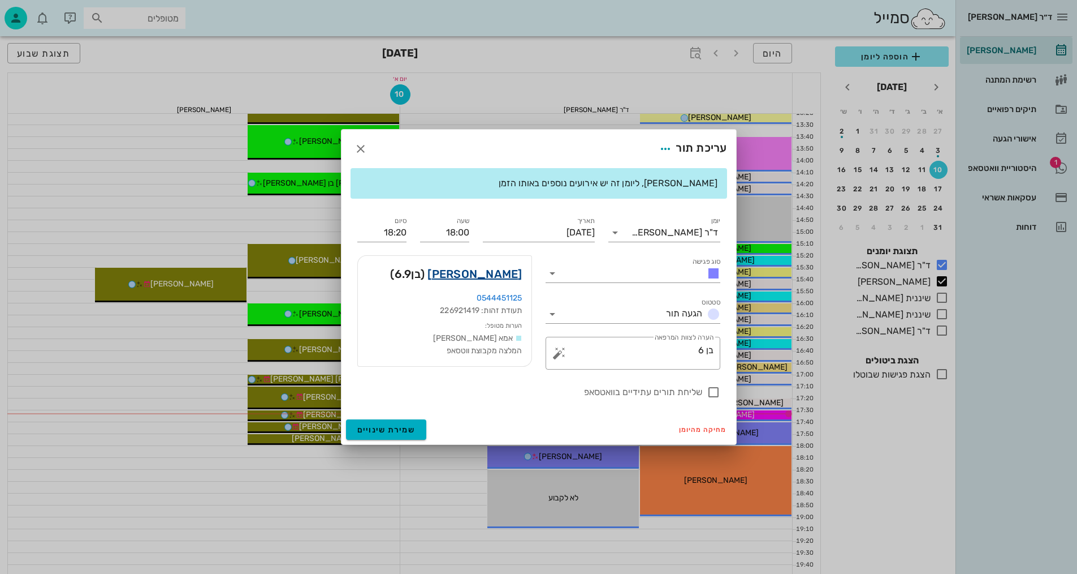
click at [512, 275] on link "[PERSON_NAME]" at bounding box center [475, 274] width 94 height 18
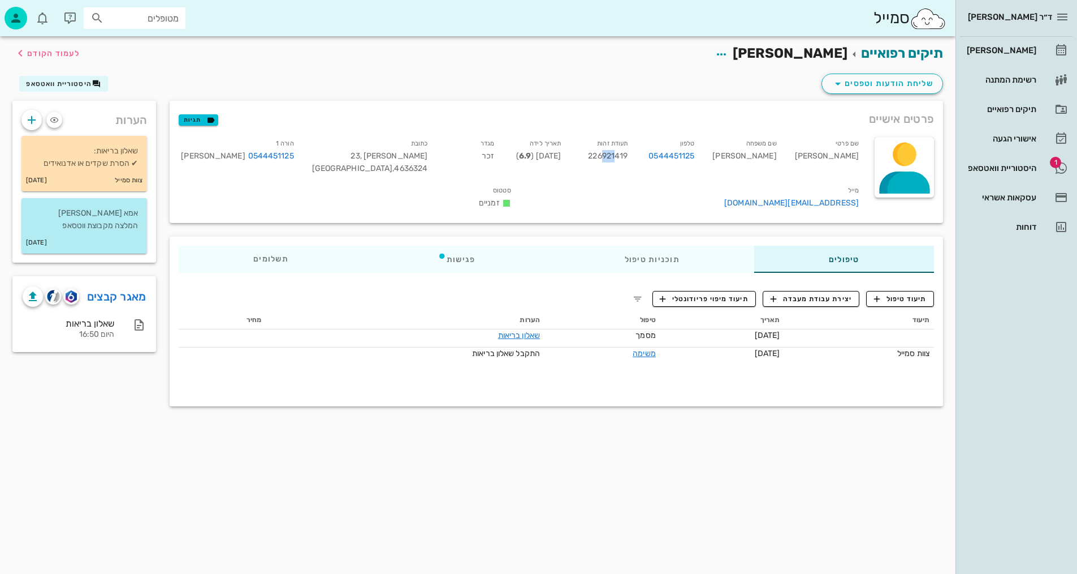
drag, startPoint x: 665, startPoint y: 156, endPoint x: 691, endPoint y: 169, distance: 29.1
click at [628, 157] on span "226921419" at bounding box center [608, 156] width 40 height 10
click at [918, 304] on span "תיעוד טיפול" at bounding box center [900, 299] width 53 height 10
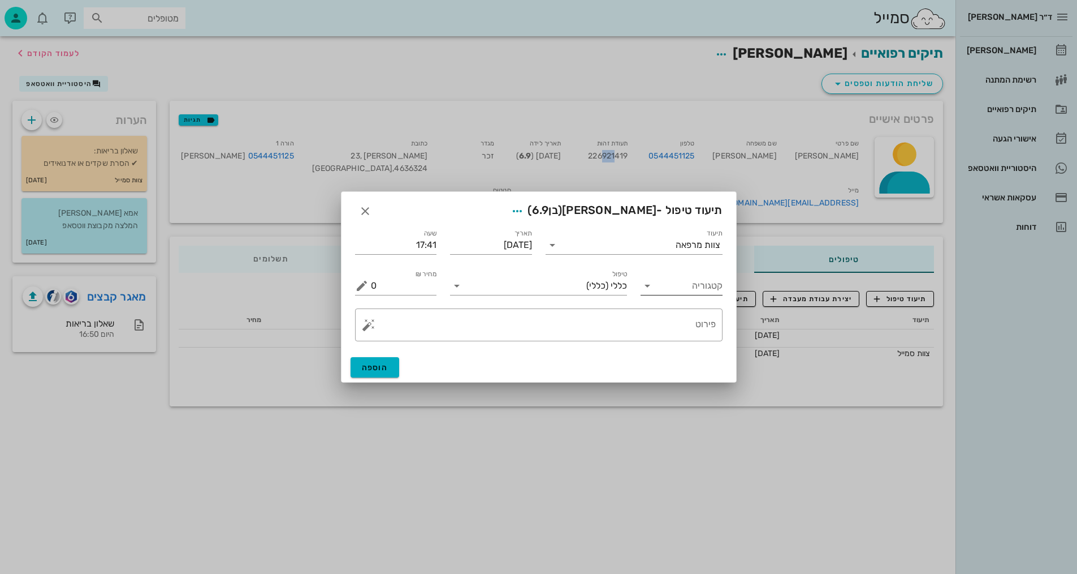
click at [702, 295] on div "קטגוריה" at bounding box center [682, 286] width 82 height 18
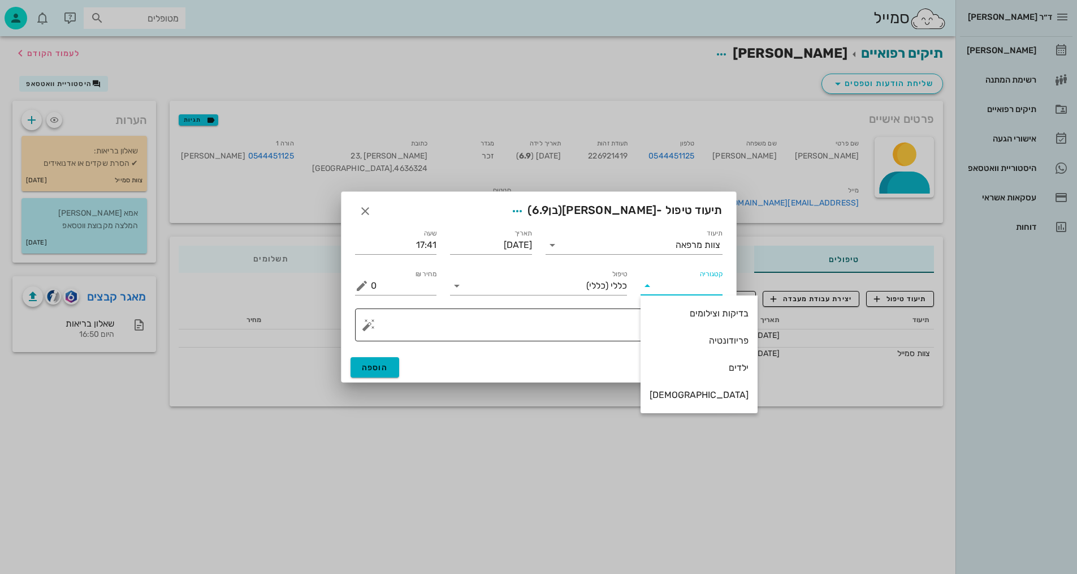
click at [698, 322] on div "בדיקות וצילומים" at bounding box center [699, 313] width 99 height 24
type input "בדיקות וצילומים"
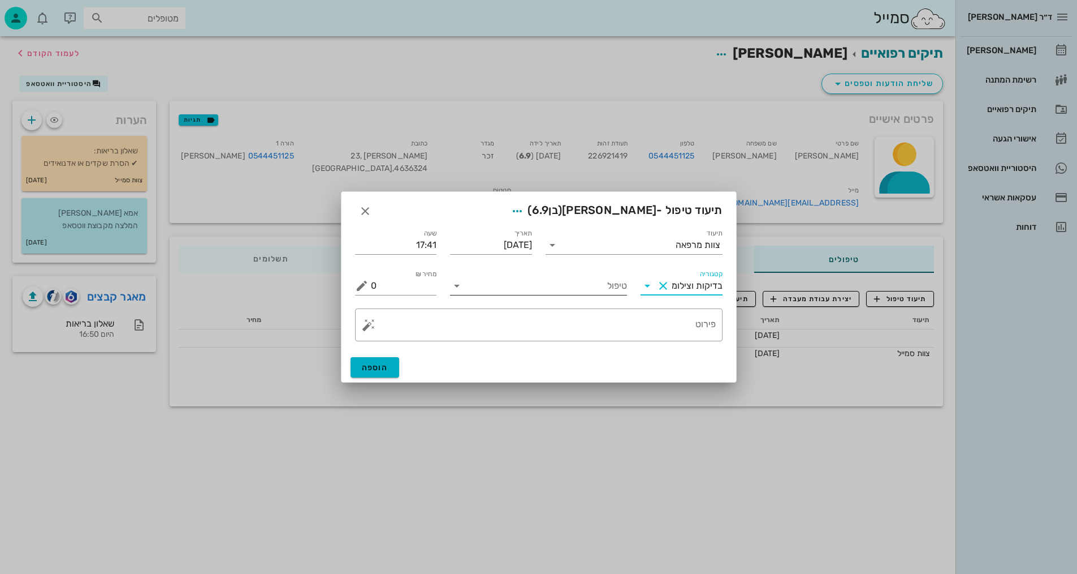
click at [615, 273] on div "טיפול" at bounding box center [538, 282] width 177 height 25
click at [620, 281] on input "טיפול" at bounding box center [546, 286] width 161 height 18
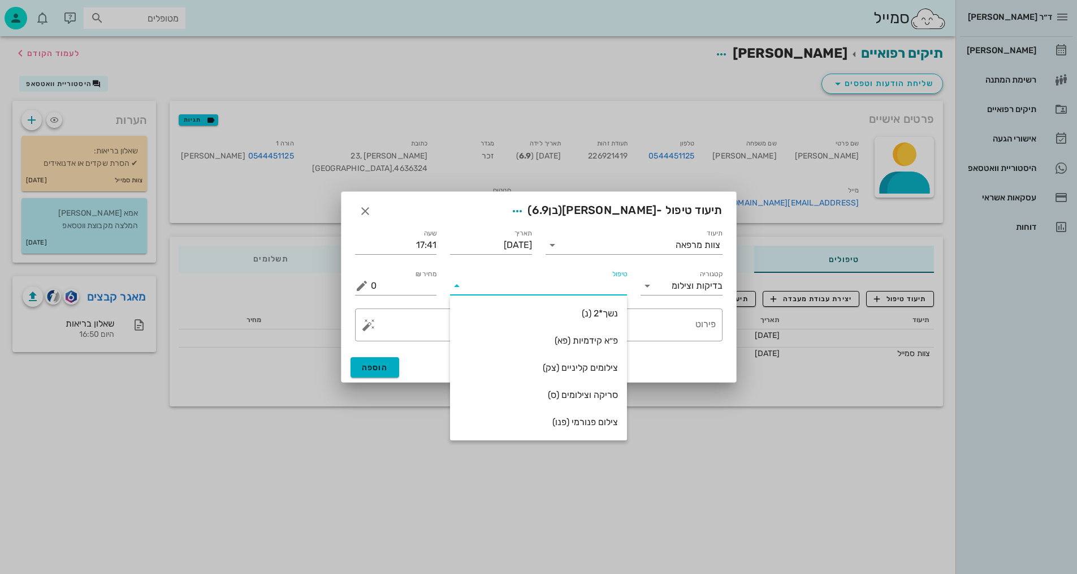
click at [603, 390] on div "סריקה וצילומים (ס)" at bounding box center [538, 394] width 159 height 11
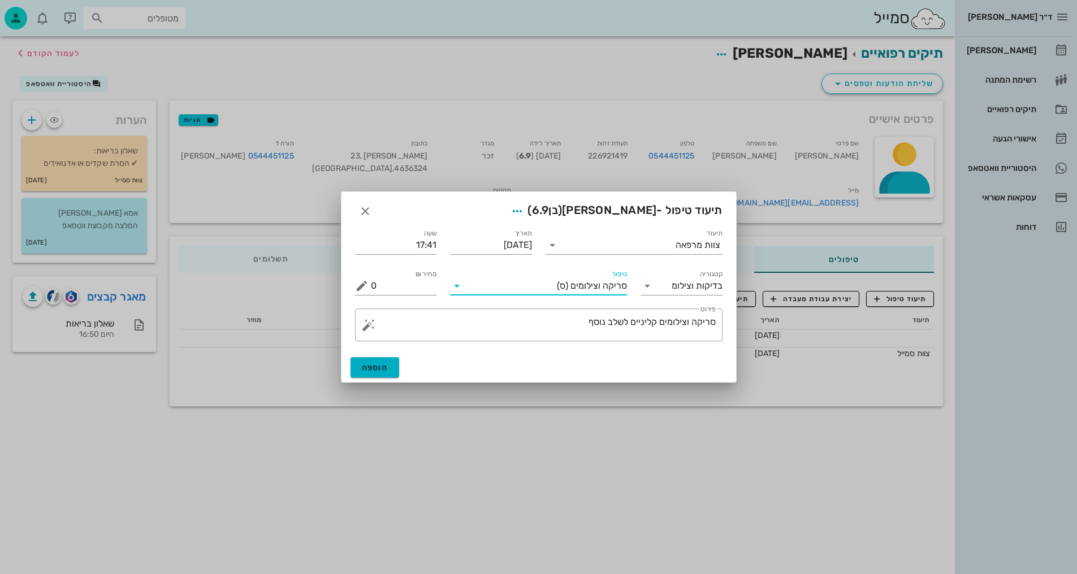
click at [577, 285] on span "סריקה וצילומים" at bounding box center [599, 286] width 57 height 10
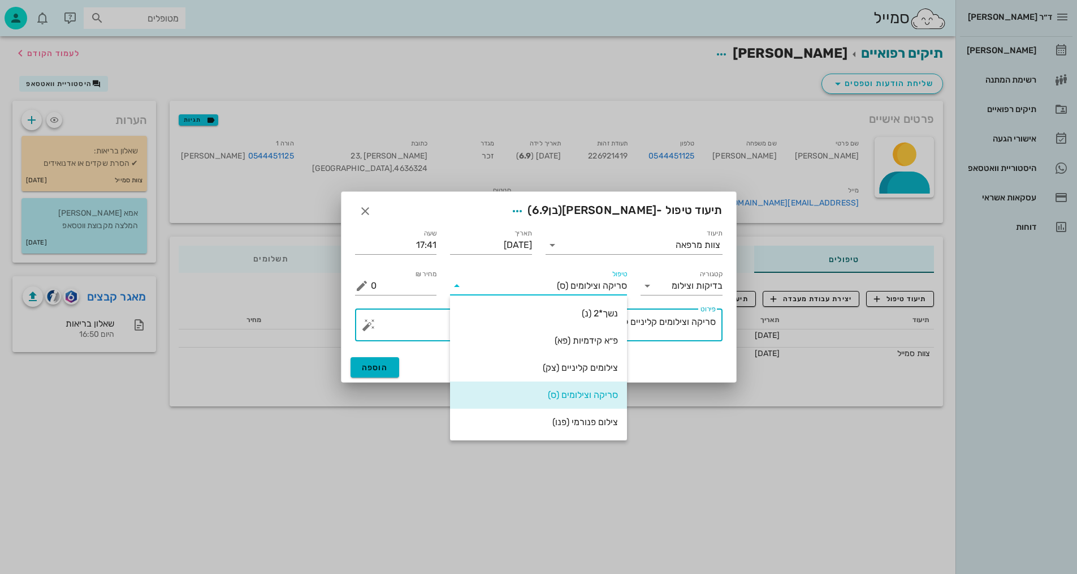
click at [631, 327] on textarea "סריקה וצילומים קליניים לשלב נוסף" at bounding box center [543, 327] width 345 height 27
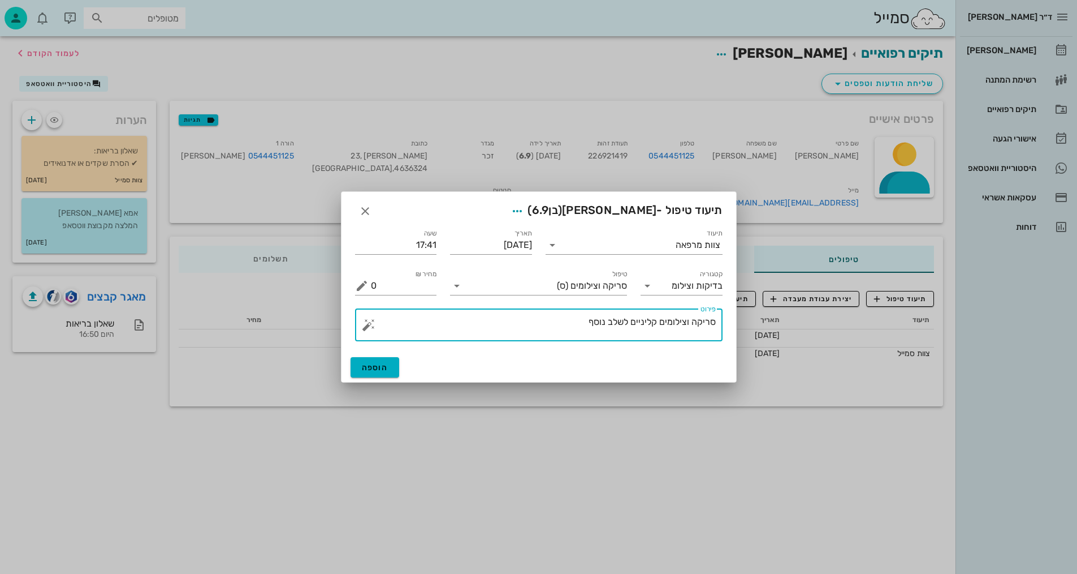
drag, startPoint x: 584, startPoint y: 315, endPoint x: 687, endPoint y: 328, distance: 103.2
click at [687, 328] on textarea "סריקה וצילומים קליניים לשלב נוסף" at bounding box center [543, 327] width 345 height 27
type textarea "[PERSON_NAME] ותמונת אפליקציה - [PERSON_NAME]"
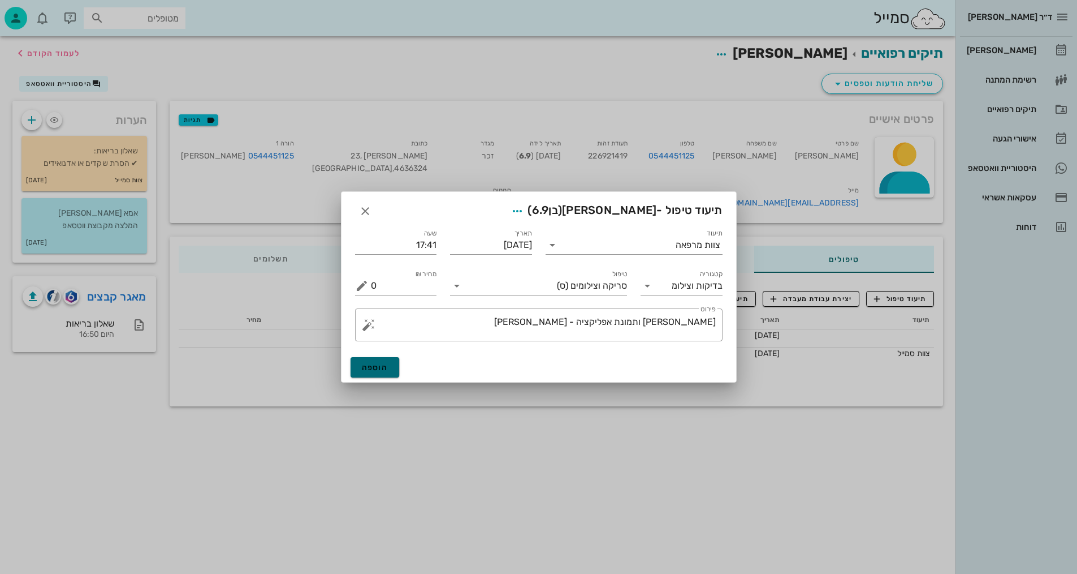
click at [382, 357] on button "הוספה" at bounding box center [375, 367] width 49 height 20
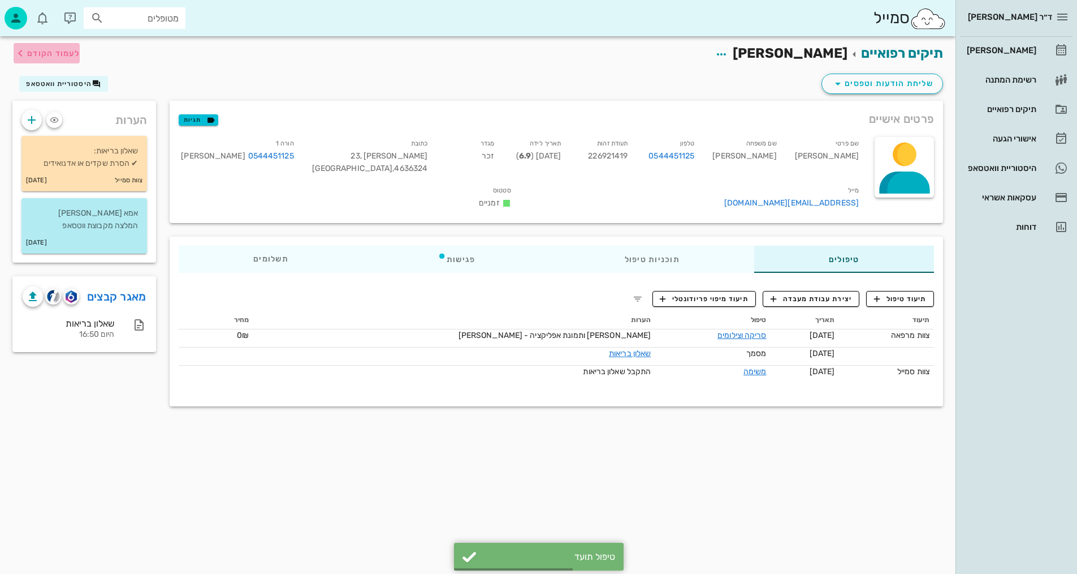
click at [44, 57] on span "לעמוד הקודם" at bounding box center [53, 54] width 53 height 10
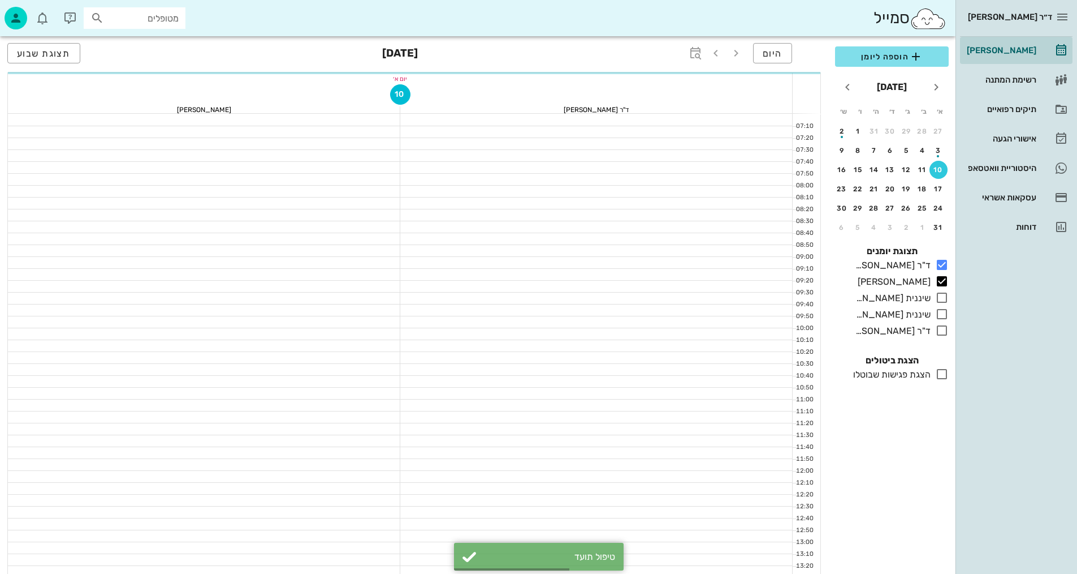
scroll to position [452, 0]
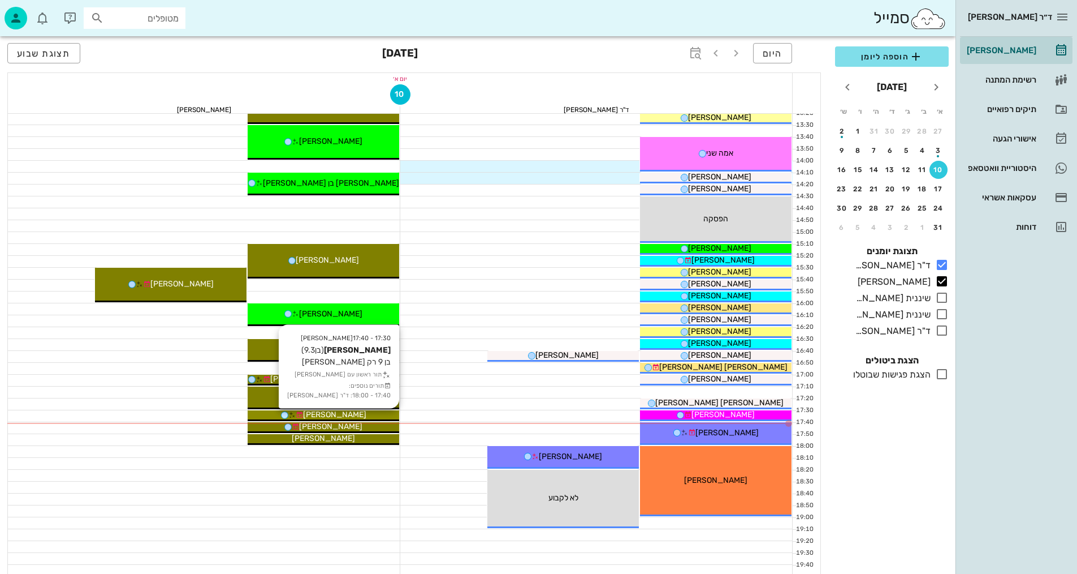
click at [362, 414] on div "[PERSON_NAME]" at bounding box center [324, 414] width 152 height 12
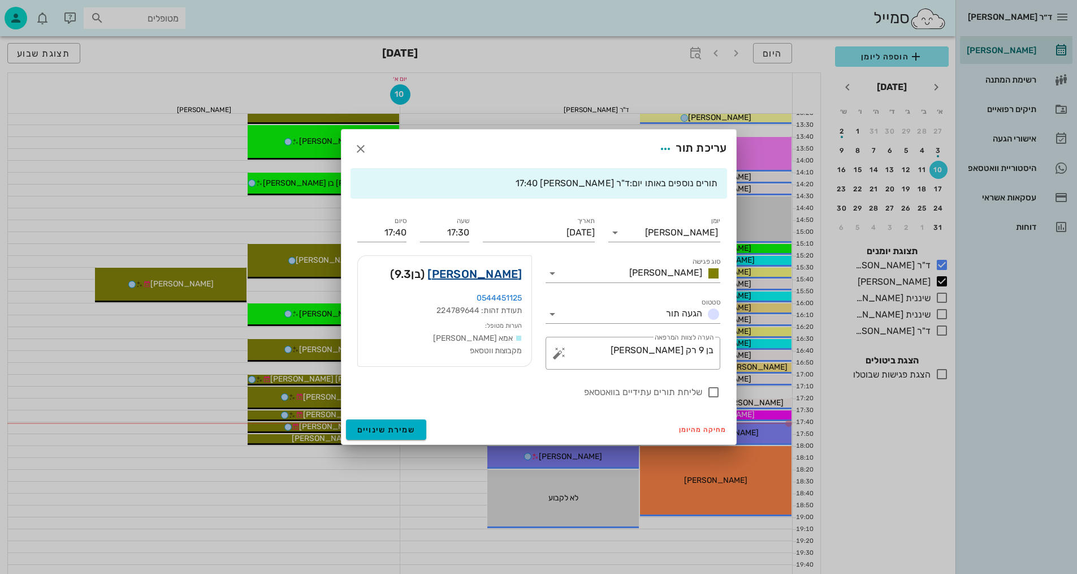
click at [507, 277] on link "[PERSON_NAME]" at bounding box center [475, 274] width 94 height 18
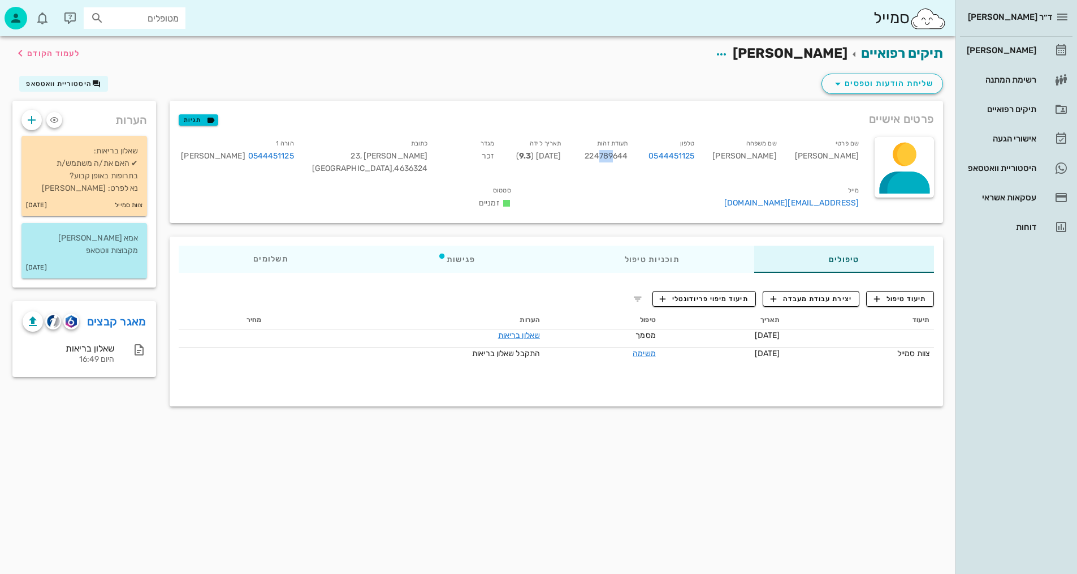
drag, startPoint x: 665, startPoint y: 153, endPoint x: 682, endPoint y: 156, distance: 16.6
click at [628, 156] on span "224789644" at bounding box center [606, 156] width 43 height 10
click at [628, 154] on span "224789644" at bounding box center [606, 156] width 43 height 10
click at [628, 158] on span "224789644" at bounding box center [606, 156] width 43 height 10
drag, startPoint x: 681, startPoint y: 157, endPoint x: 698, endPoint y: 157, distance: 17.0
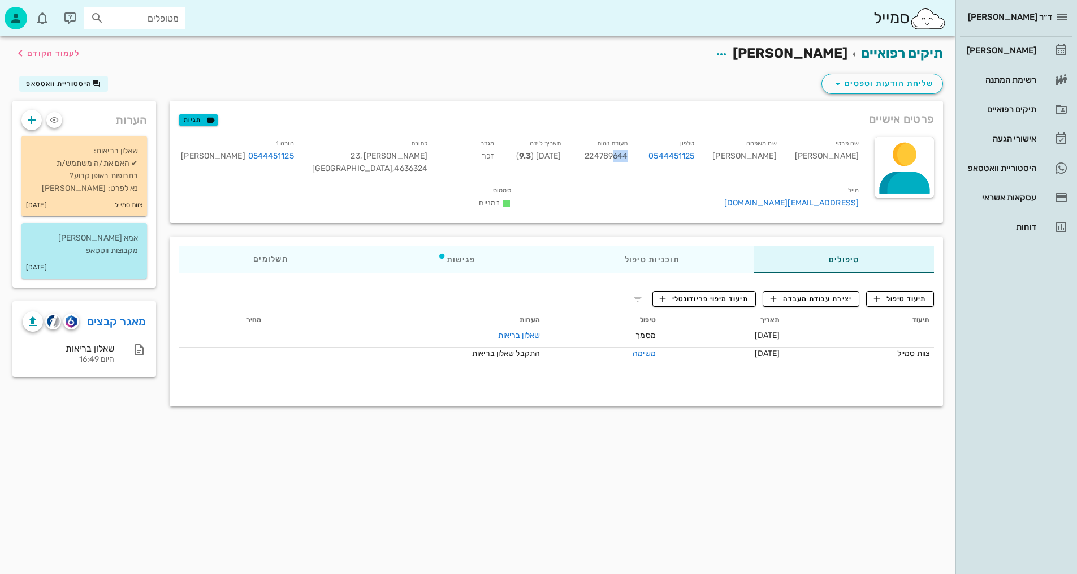
click at [637, 157] on div "תעודת זהות 224789644" at bounding box center [603, 158] width 67 height 47
click at [893, 300] on div "תיעוד טיפול יצירת עבודת מעבדה תיעוד מיפוי פריודונטלי תיעוד תאריך טיפול הערות מח…" at bounding box center [557, 341] width 774 height 118
click at [893, 304] on span "תיעוד טיפול" at bounding box center [900, 299] width 53 height 10
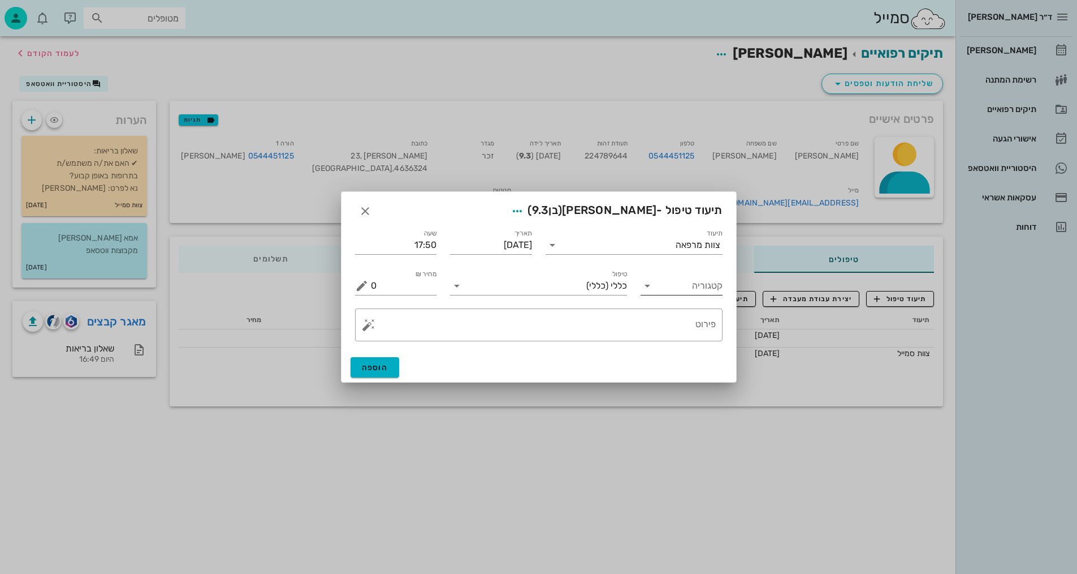
click at [697, 290] on input "קטגוריה" at bounding box center [691, 286] width 64 height 18
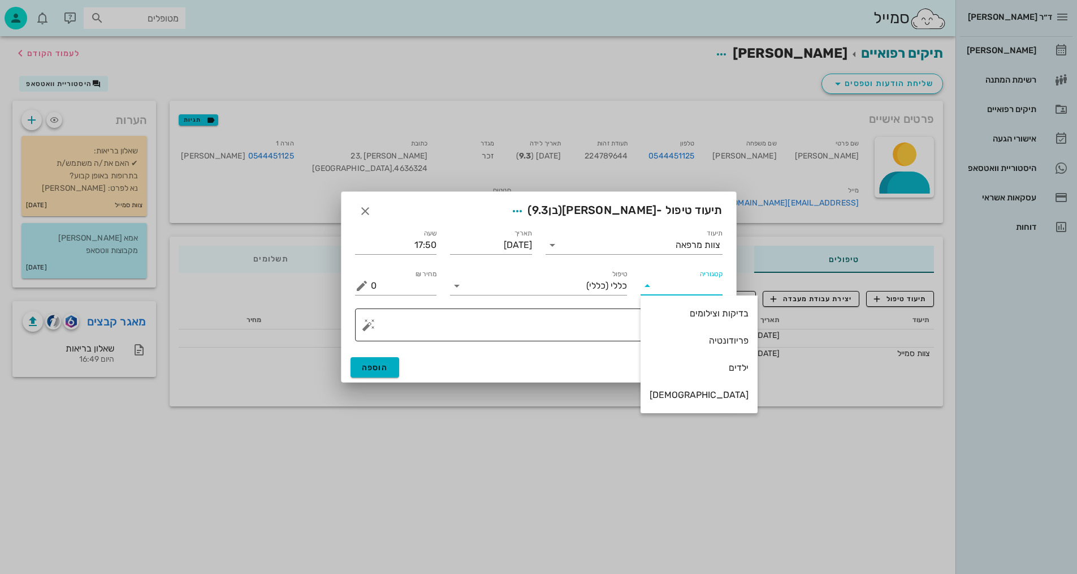
click at [688, 320] on div "בדיקות וצילומים" at bounding box center [699, 313] width 99 height 24
type input "בדיקות וצילומים"
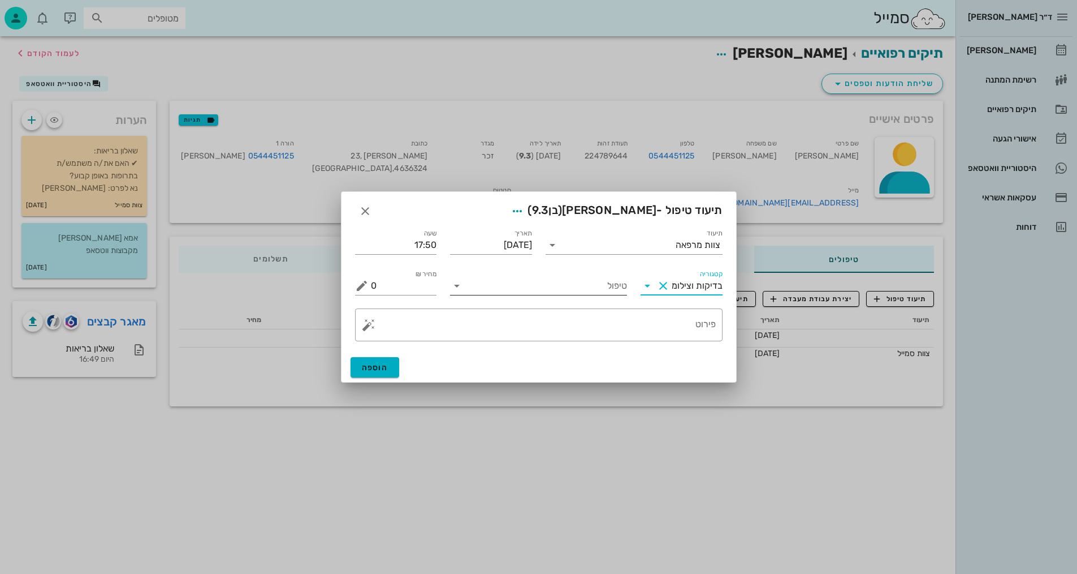
click at [575, 284] on input "טיפול" at bounding box center [546, 286] width 161 height 18
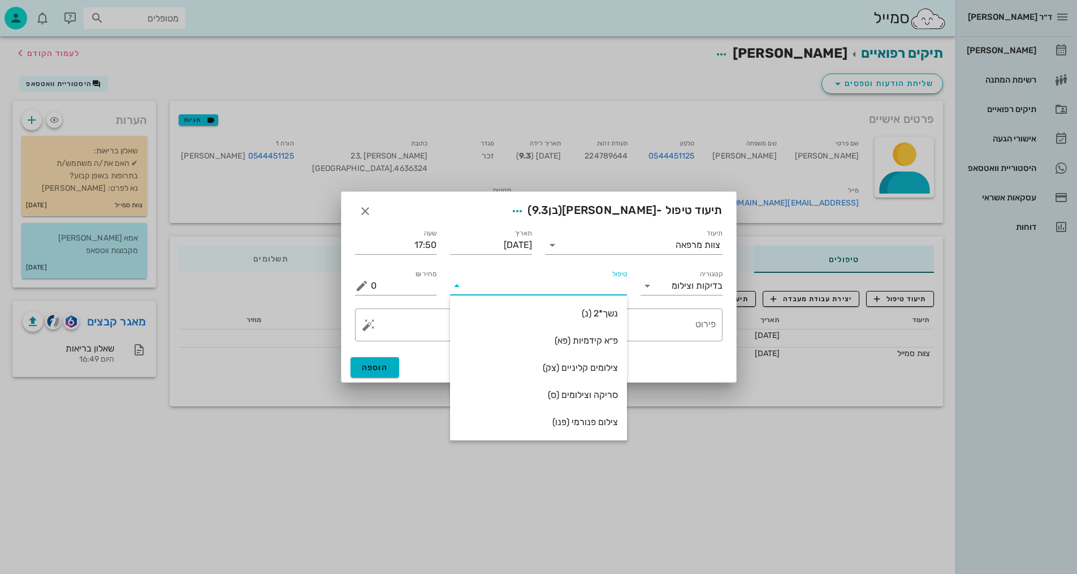
click at [608, 399] on div "סריקה וצילומים (ס)" at bounding box center [538, 394] width 159 height 11
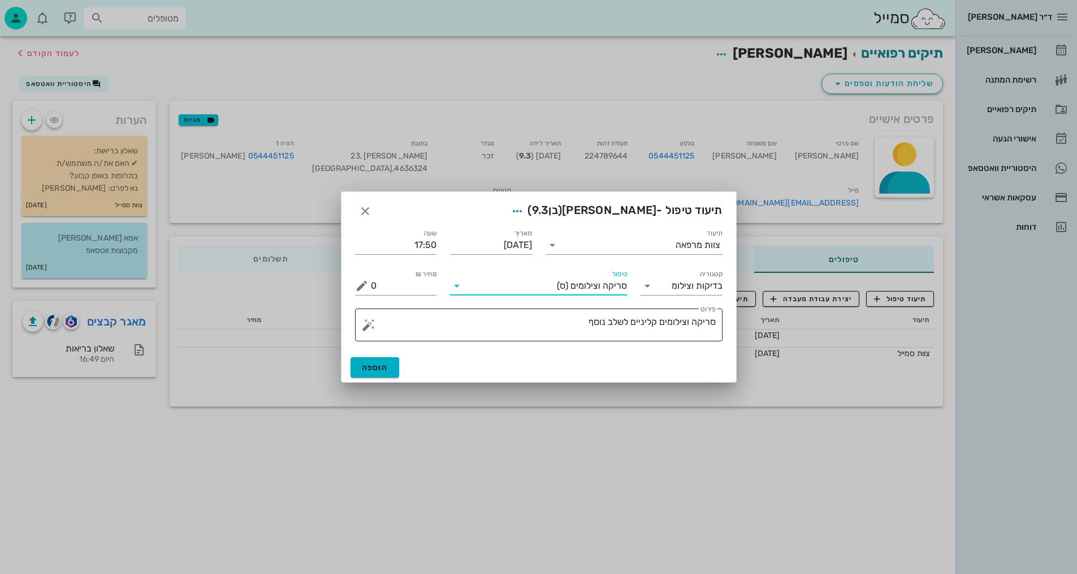
click at [679, 340] on textarea "סריקה וצילומים קליניים לשלב נוסף" at bounding box center [543, 327] width 345 height 27
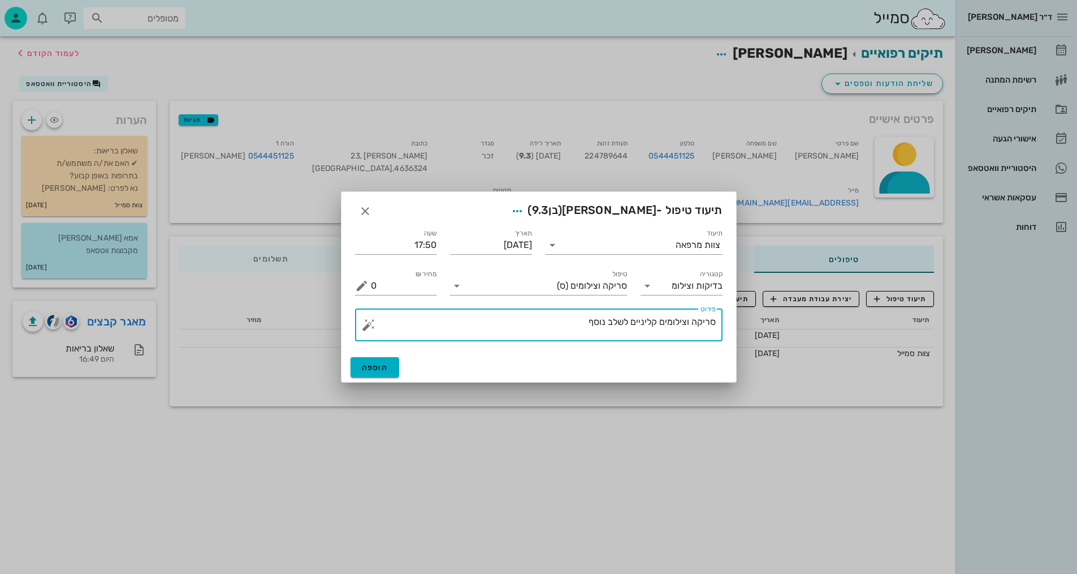
drag, startPoint x: 577, startPoint y: 319, endPoint x: 685, endPoint y: 321, distance: 108.0
click at [686, 321] on textarea "סריקה וצילומים קליניים לשלב נוסף" at bounding box center [543, 327] width 345 height 27
type textarea "[PERSON_NAME] ותמונת אפליקציה - [PERSON_NAME]"
click at [393, 364] on button "הוספה" at bounding box center [375, 367] width 49 height 20
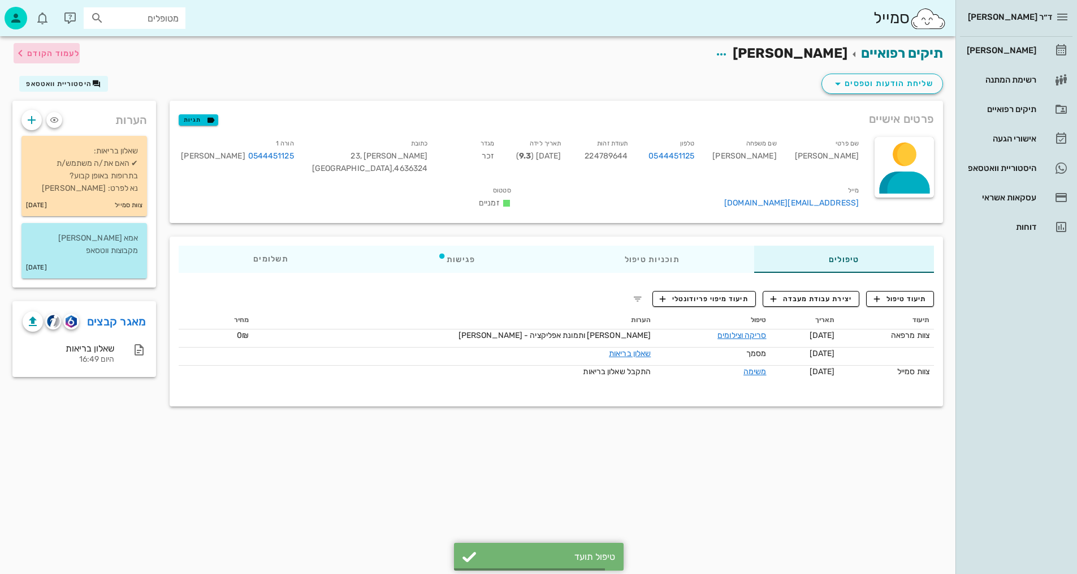
click at [48, 50] on span "לעמוד הקודם" at bounding box center [53, 54] width 53 height 10
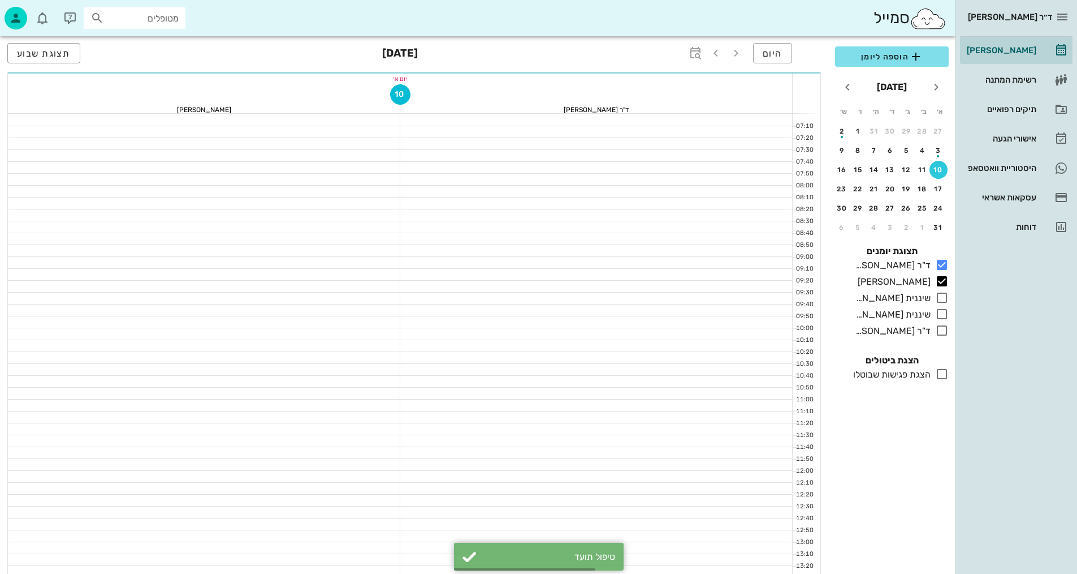
scroll to position [452, 0]
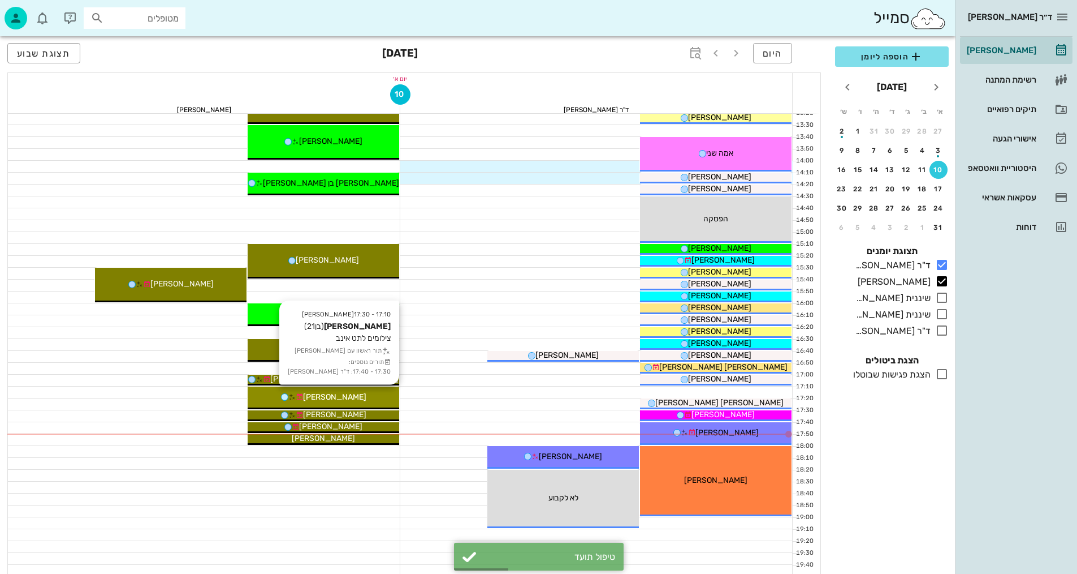
click at [371, 394] on div "[PERSON_NAME]" at bounding box center [324, 397] width 152 height 12
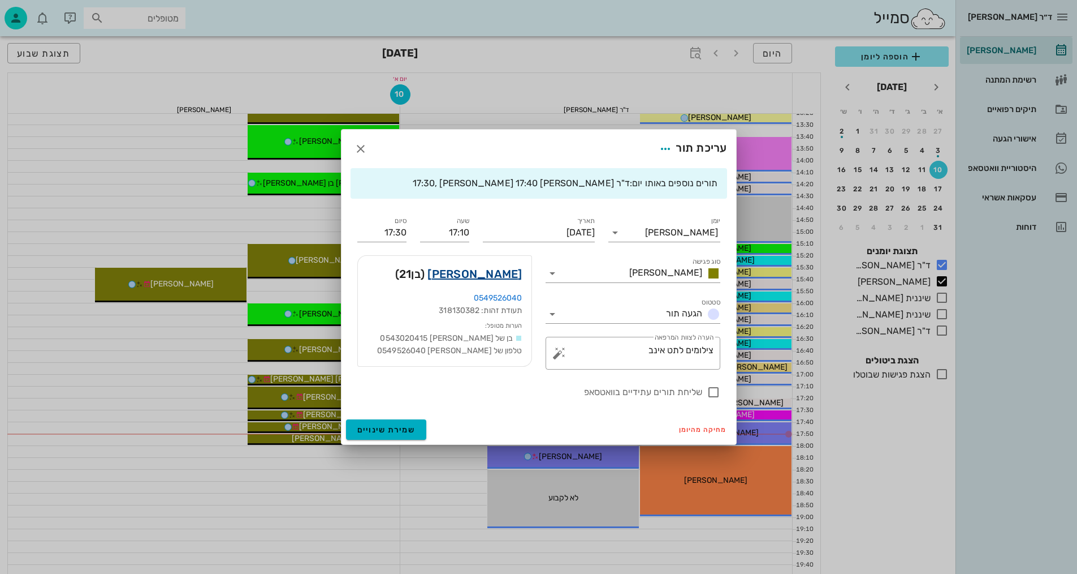
click at [490, 276] on link "[PERSON_NAME]" at bounding box center [475, 274] width 94 height 18
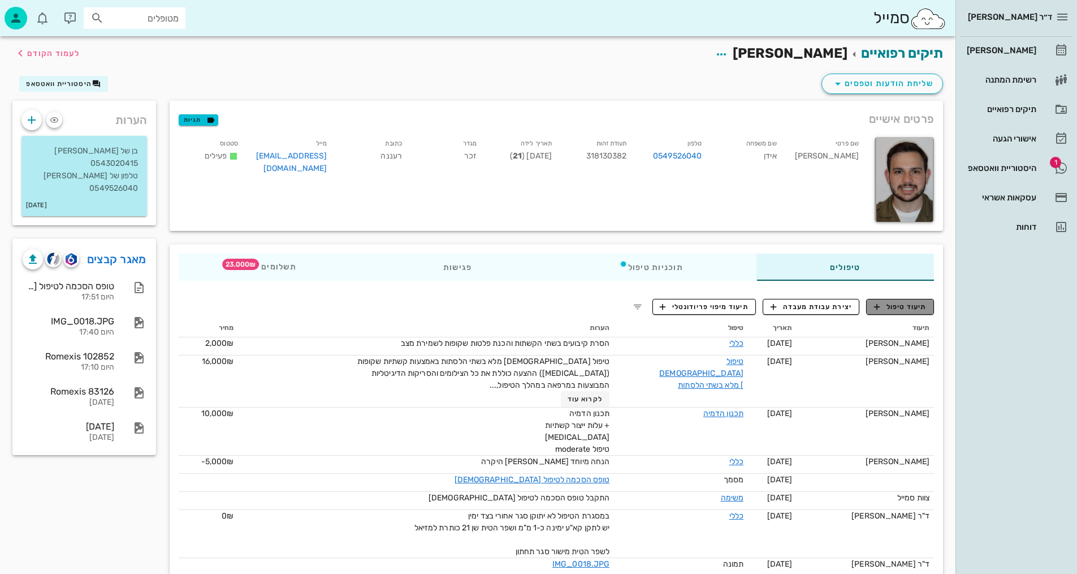
click at [885, 307] on span "תיעוד טיפול" at bounding box center [900, 306] width 53 height 10
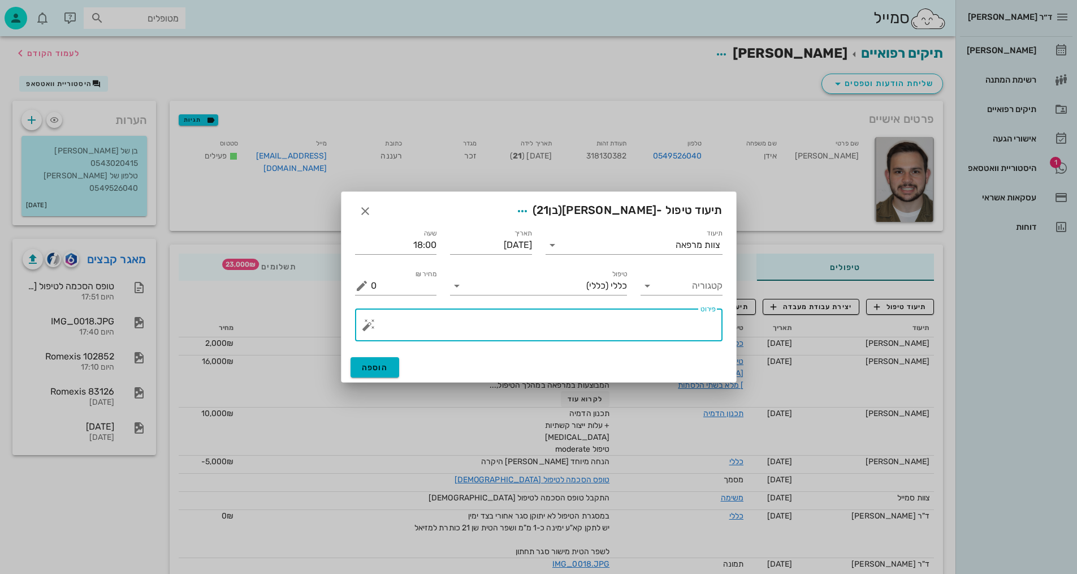
click at [686, 324] on textarea "פירוט" at bounding box center [543, 327] width 345 height 27
type textarea "סריקה לאנב 1 - [PERSON_NAME]"
click at [701, 288] on input "קטגוריה" at bounding box center [691, 286] width 64 height 18
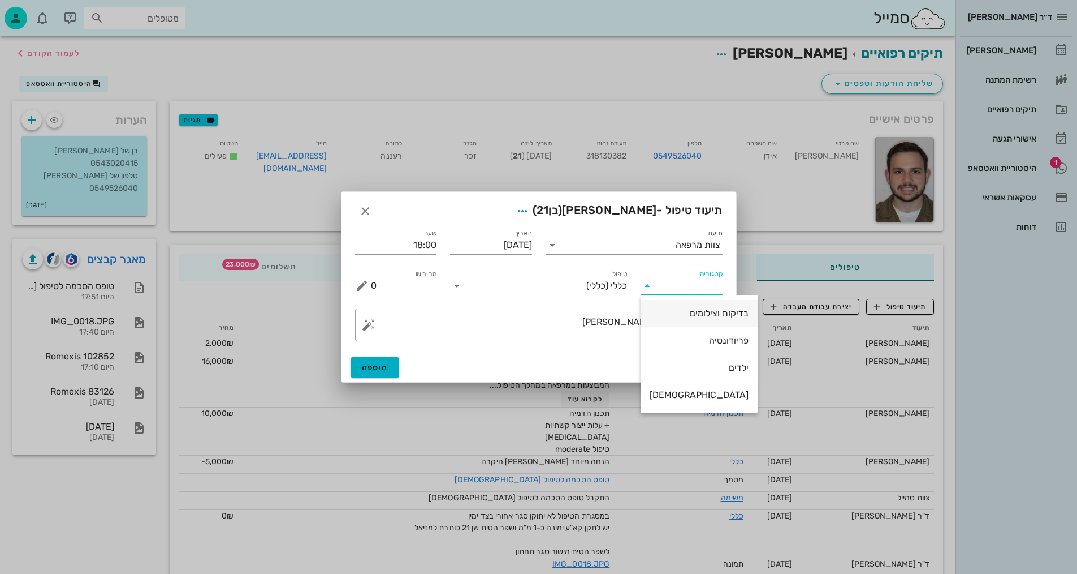
click at [686, 314] on div "בדיקות וצילומים" at bounding box center [699, 313] width 99 height 11
type input "בדיקות וצילומים"
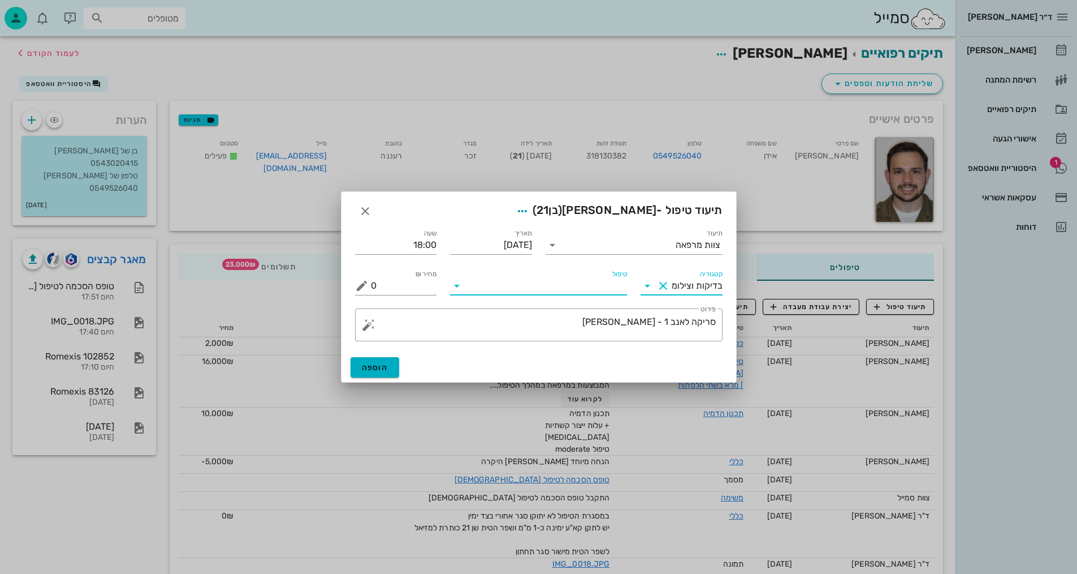
click at [611, 284] on input "טיפול" at bounding box center [546, 286] width 161 height 18
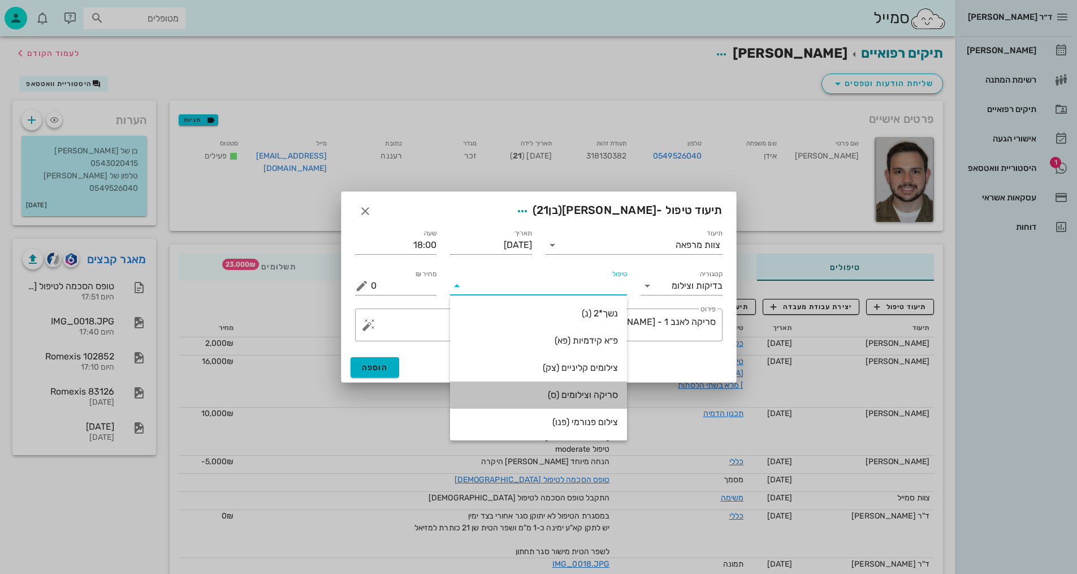
click at [603, 391] on div "סריקה וצילומים (ס)" at bounding box center [538, 394] width 159 height 11
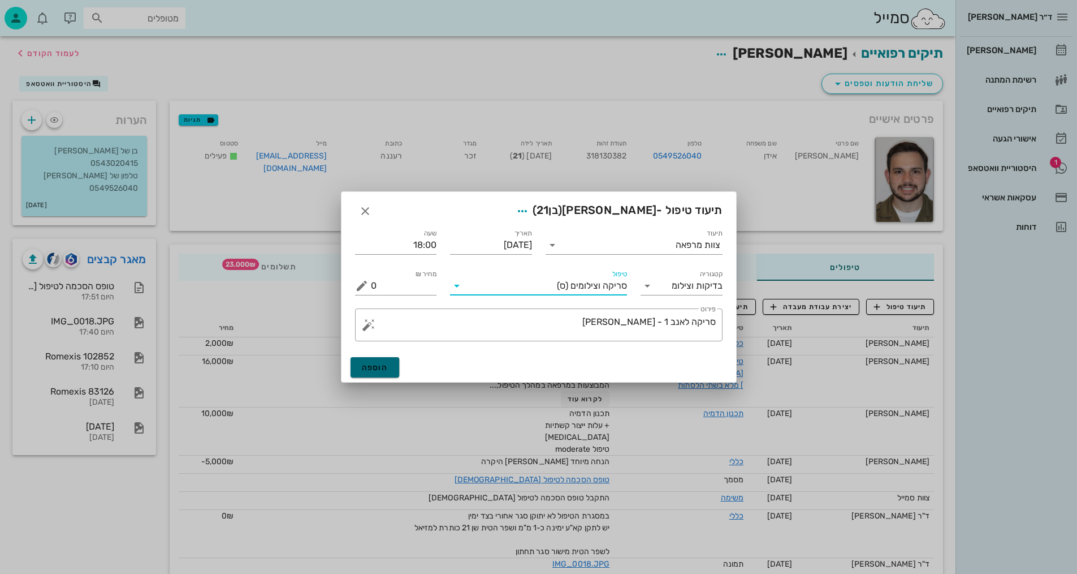
drag, startPoint x: 384, startPoint y: 360, endPoint x: 381, endPoint y: 349, distance: 11.7
click at [385, 360] on button "הוספה" at bounding box center [375, 367] width 49 height 20
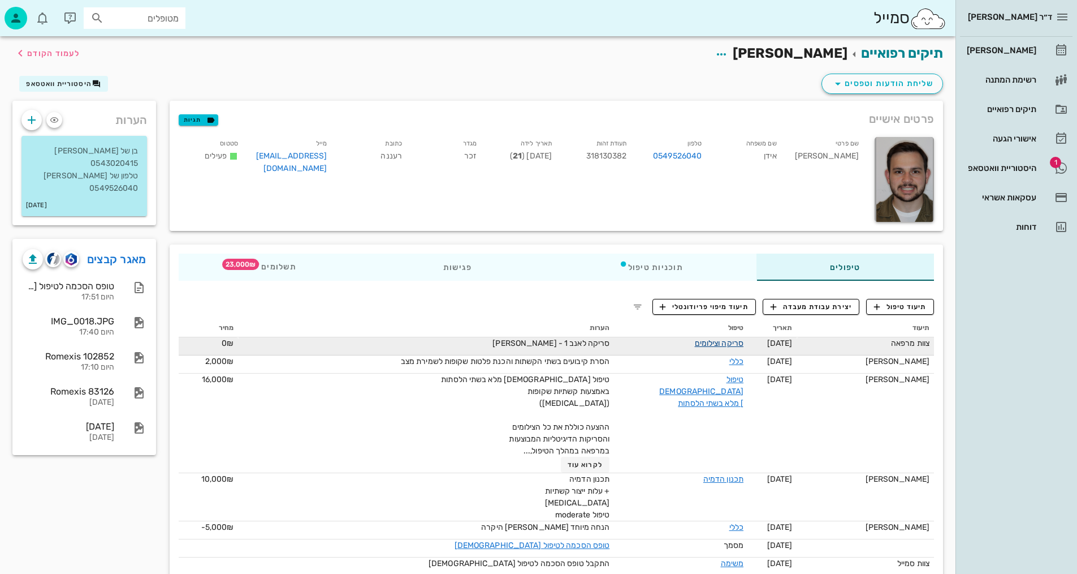
click at [712, 340] on link "סריקה וצילומים" at bounding box center [719, 343] width 49 height 10
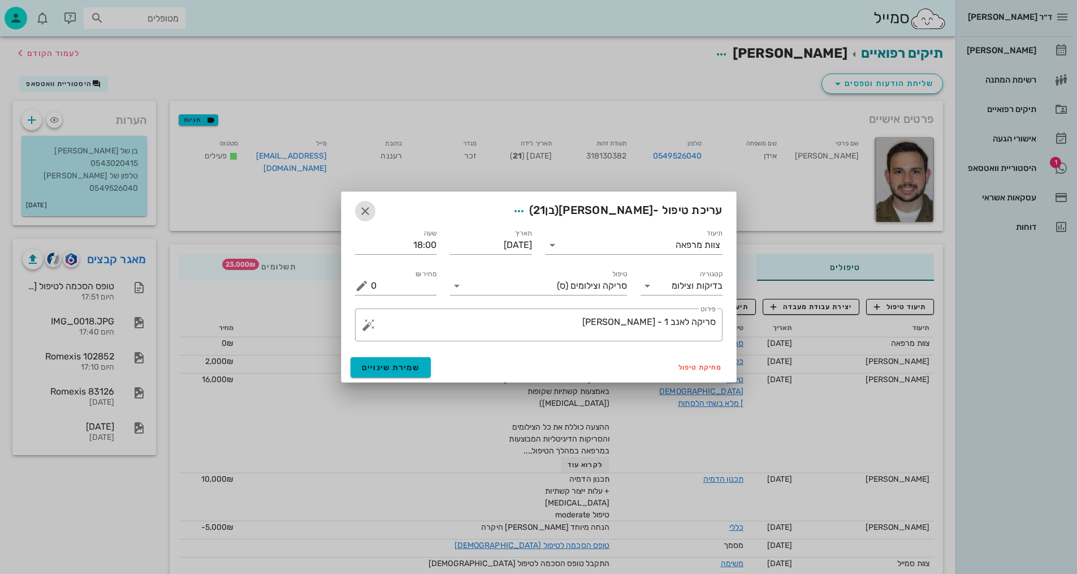
click at [357, 210] on span "button" at bounding box center [365, 211] width 20 height 14
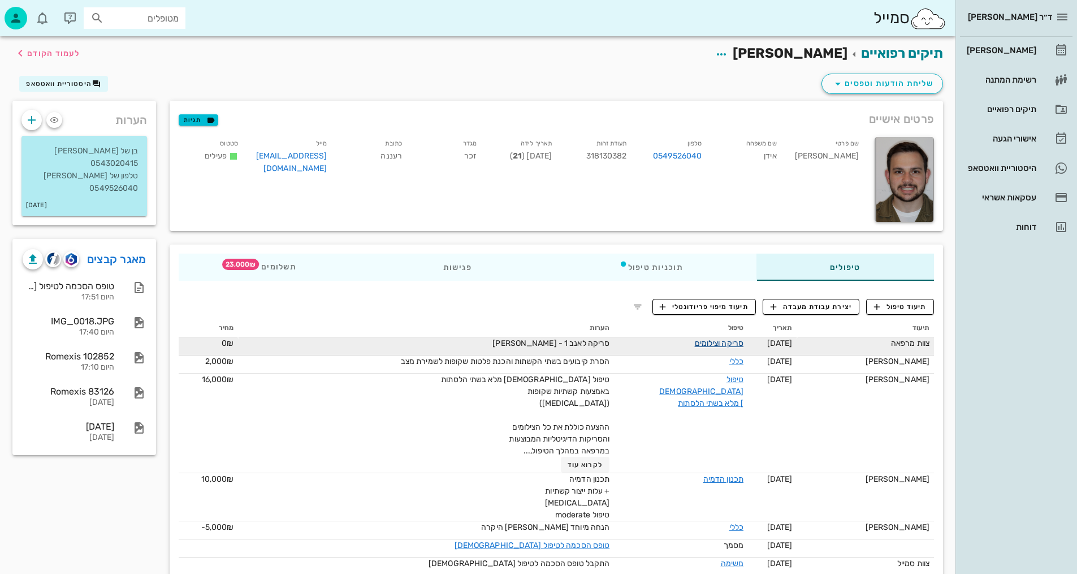
click at [730, 340] on link "סריקה וצילומים" at bounding box center [719, 343] width 49 height 10
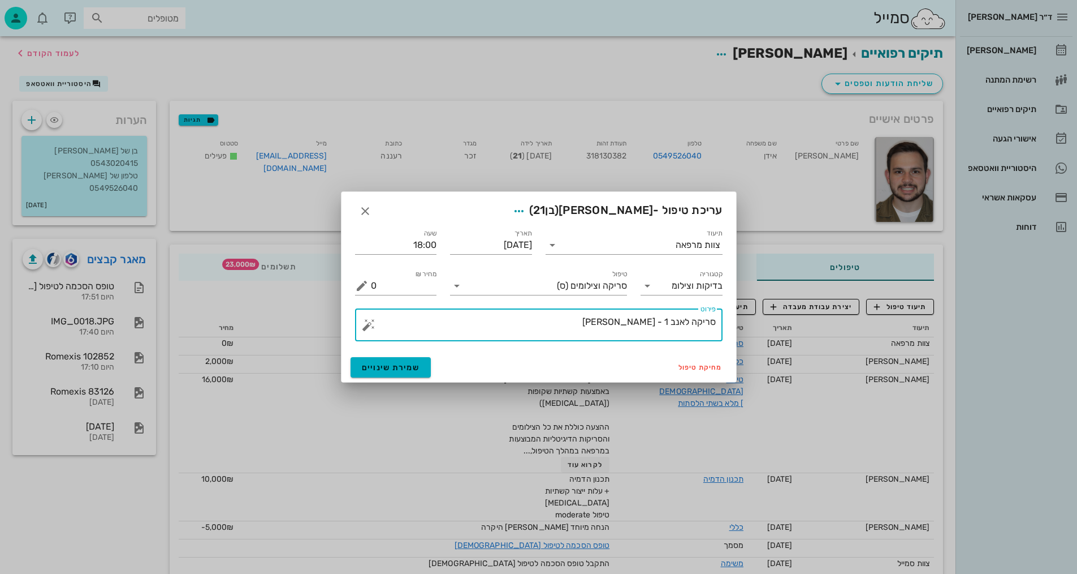
click at [713, 320] on textarea "סריקה לאנב 1 - [PERSON_NAME]" at bounding box center [543, 327] width 345 height 27
click at [715, 322] on textarea "סריקה לאנב 1 - [PERSON_NAME]" at bounding box center [543, 327] width 345 height 27
type textarea "צ"פ, [PERSON_NAME], פ"א קידמיות ונשכים, וסריקה לאנב 1 - [PERSON_NAME]"
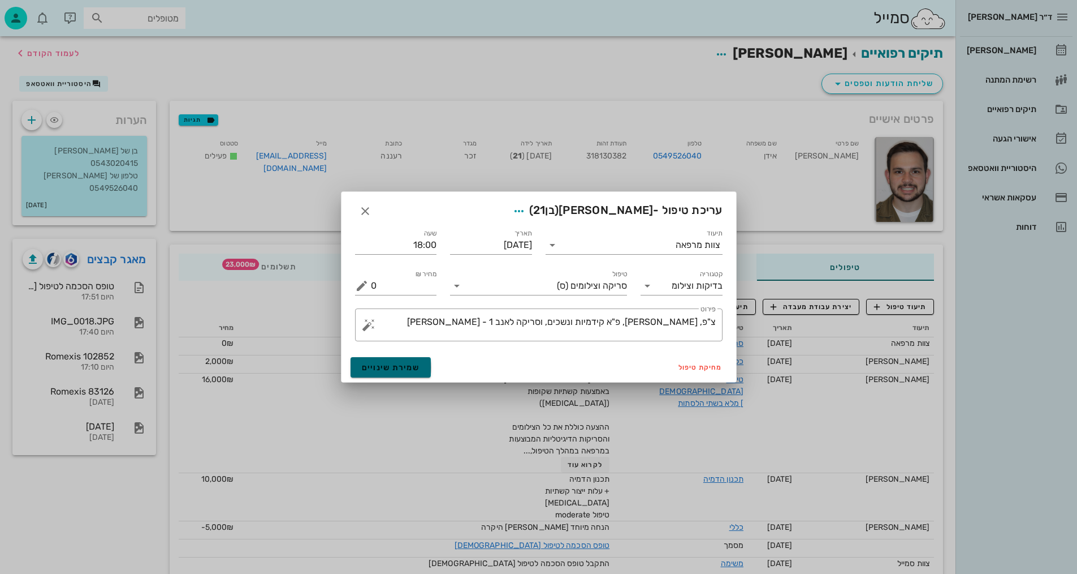
drag, startPoint x: 411, startPoint y: 367, endPoint x: 415, endPoint y: 356, distance: 12.0
click at [412, 367] on span "שמירת שינויים" at bounding box center [391, 368] width 58 height 10
